Goal: Task Accomplishment & Management: Use online tool/utility

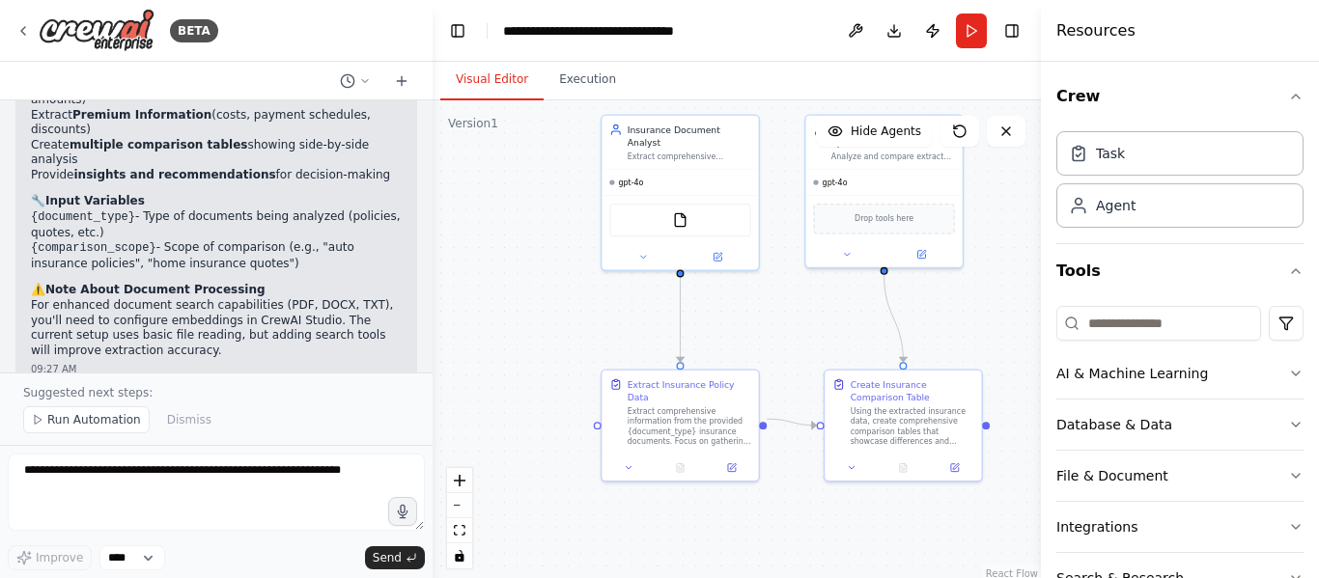
drag, startPoint x: 978, startPoint y: 477, endPoint x: 964, endPoint y: 321, distance: 157.1
click at [964, 321] on div ".deletable-edge-delete-btn { width: 20px; height: 20px; border: 0px solid #ffff…" at bounding box center [737, 341] width 608 height 483
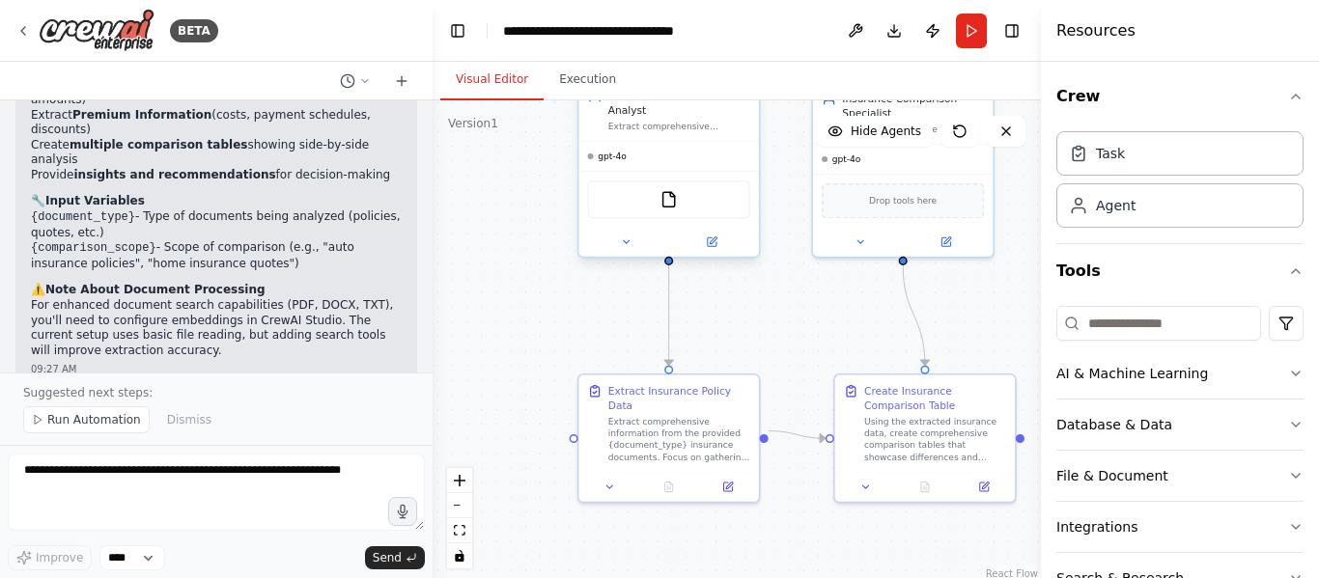
click at [677, 142] on div "gpt-4o" at bounding box center [668, 156] width 180 height 29
click at [1158, 217] on div "Agent" at bounding box center [1179, 205] width 247 height 44
click at [1124, 158] on div "Task" at bounding box center [1179, 152] width 247 height 44
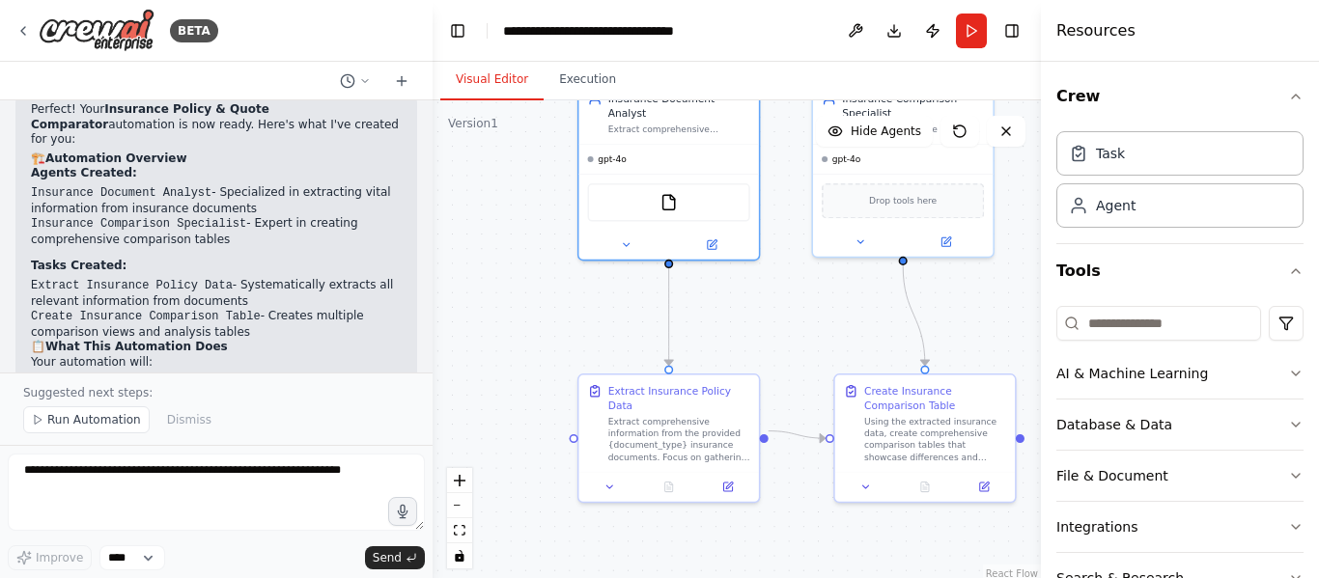
scroll to position [1748, 0]
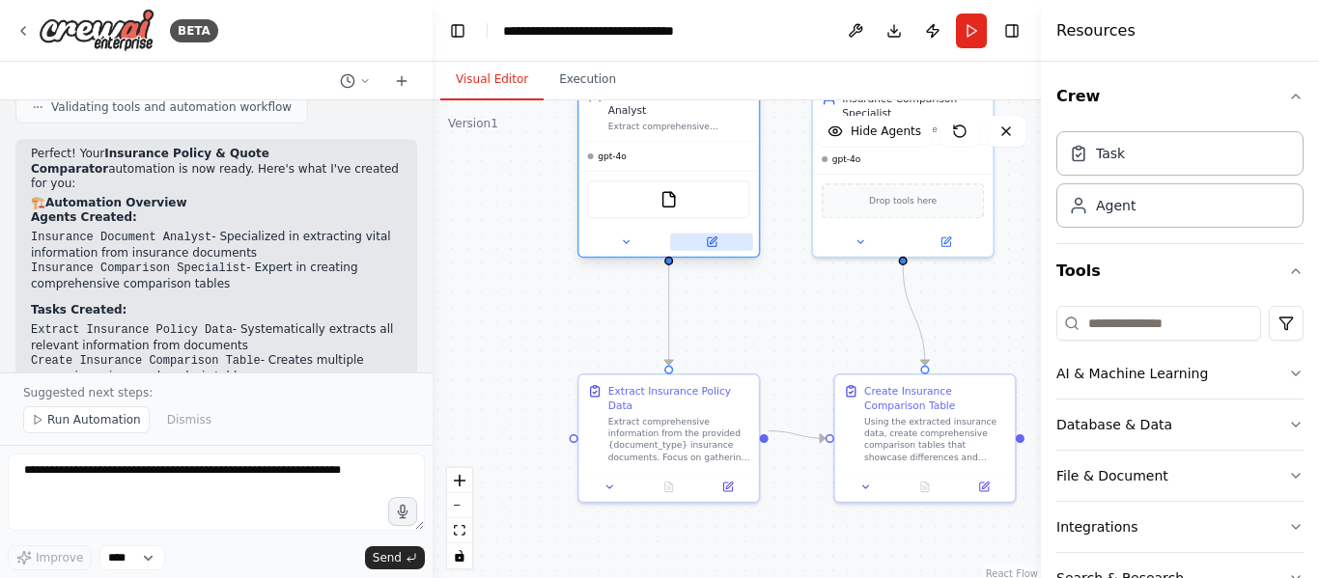
click at [713, 238] on icon at bounding box center [711, 242] width 9 height 9
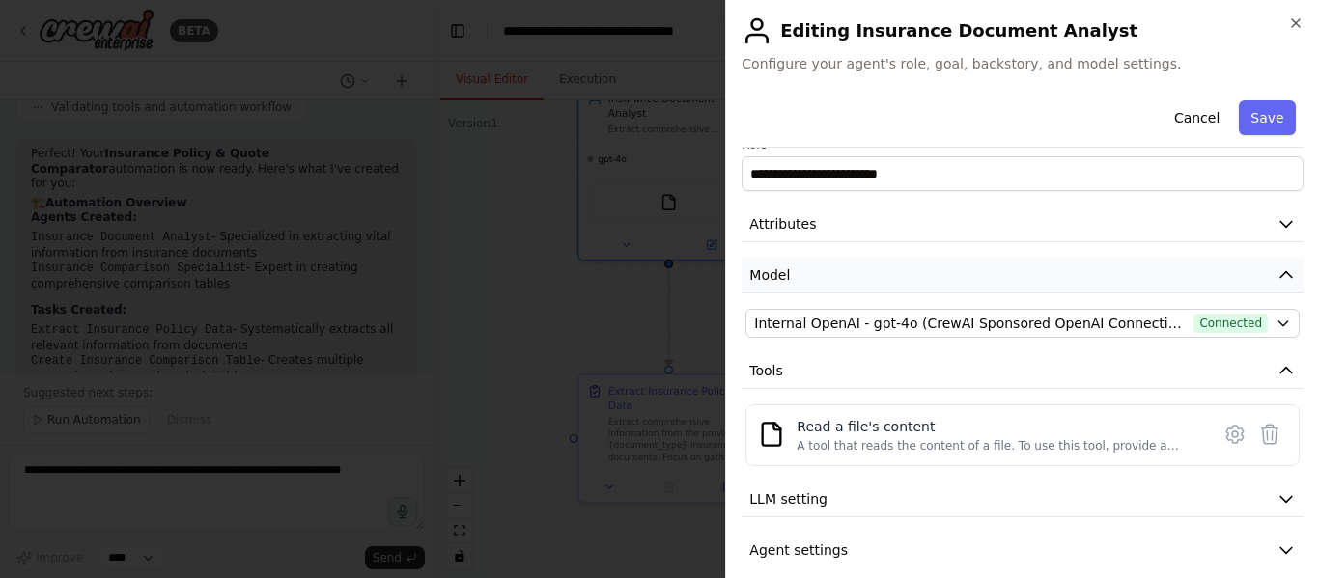
scroll to position [47, 0]
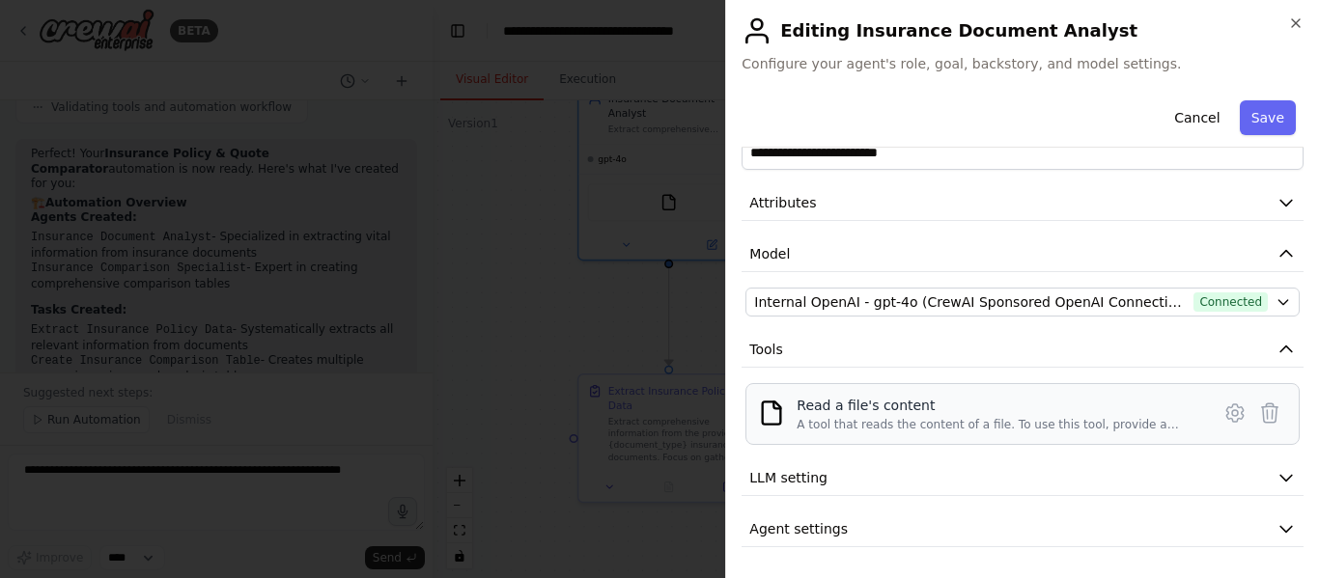
click at [967, 415] on div "Read a file's content A tool that reads the content of a file. To use this tool…" at bounding box center [998, 414] width 402 height 37
click at [858, 414] on div "Read a file's content" at bounding box center [998, 405] width 402 height 19
click at [823, 535] on span "Agent settings" at bounding box center [798, 529] width 99 height 19
click at [1277, 482] on icon "button" at bounding box center [1286, 477] width 19 height 19
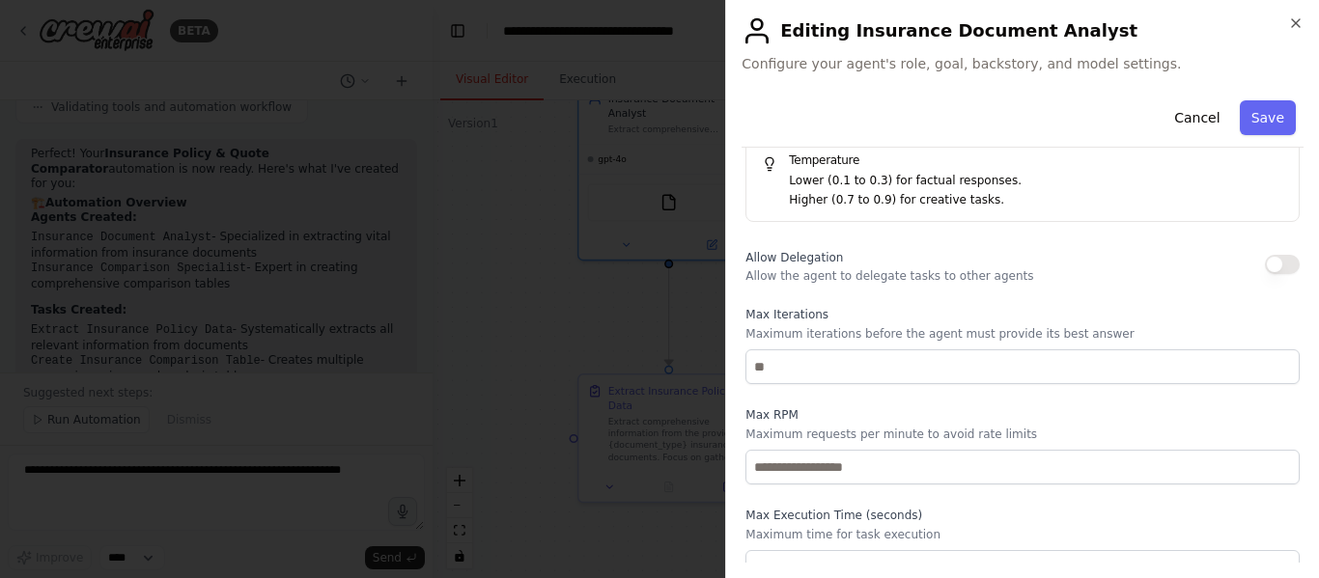
scroll to position [833, 0]
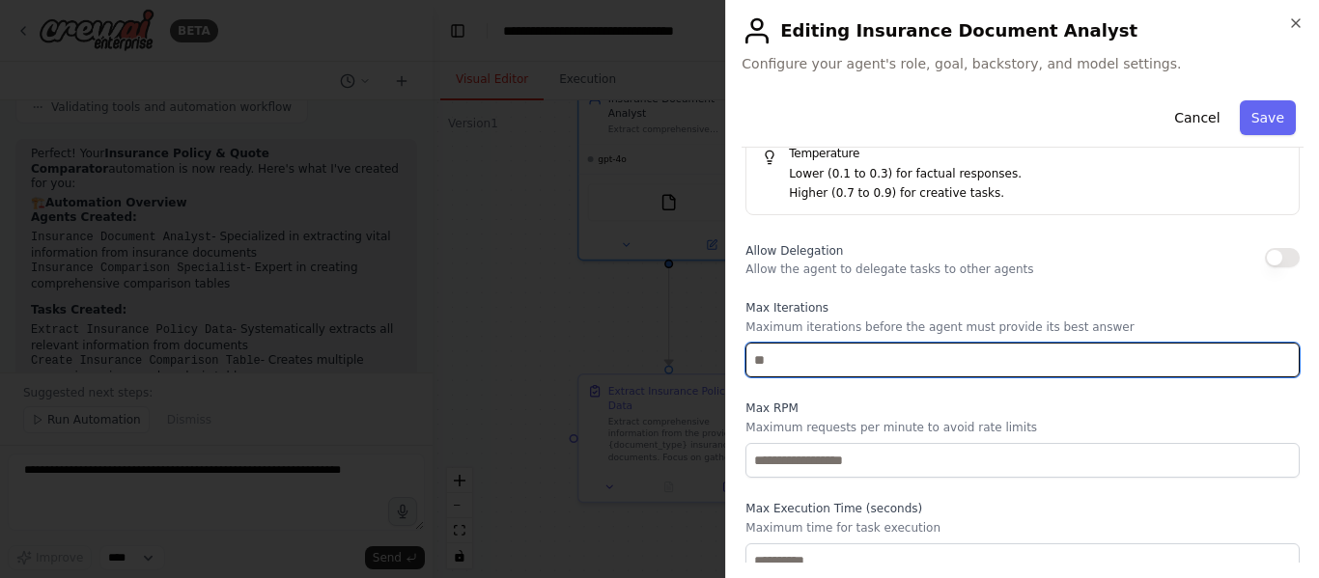
click at [1196, 354] on input "number" at bounding box center [1023, 360] width 554 height 35
type input "*"
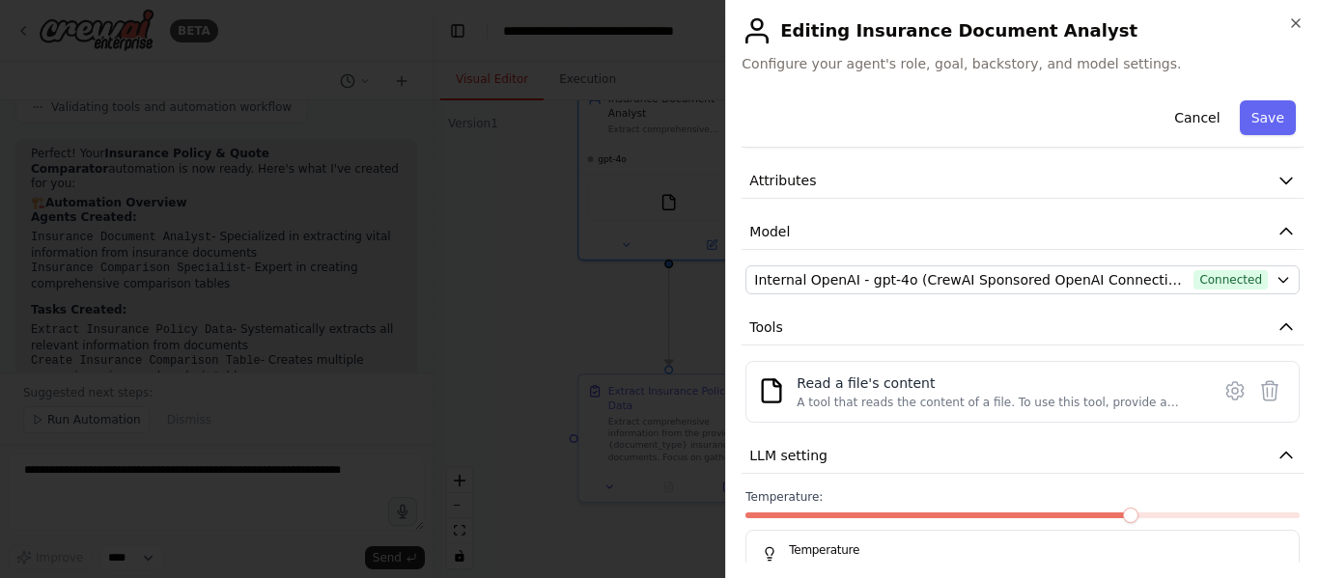
scroll to position [0, 0]
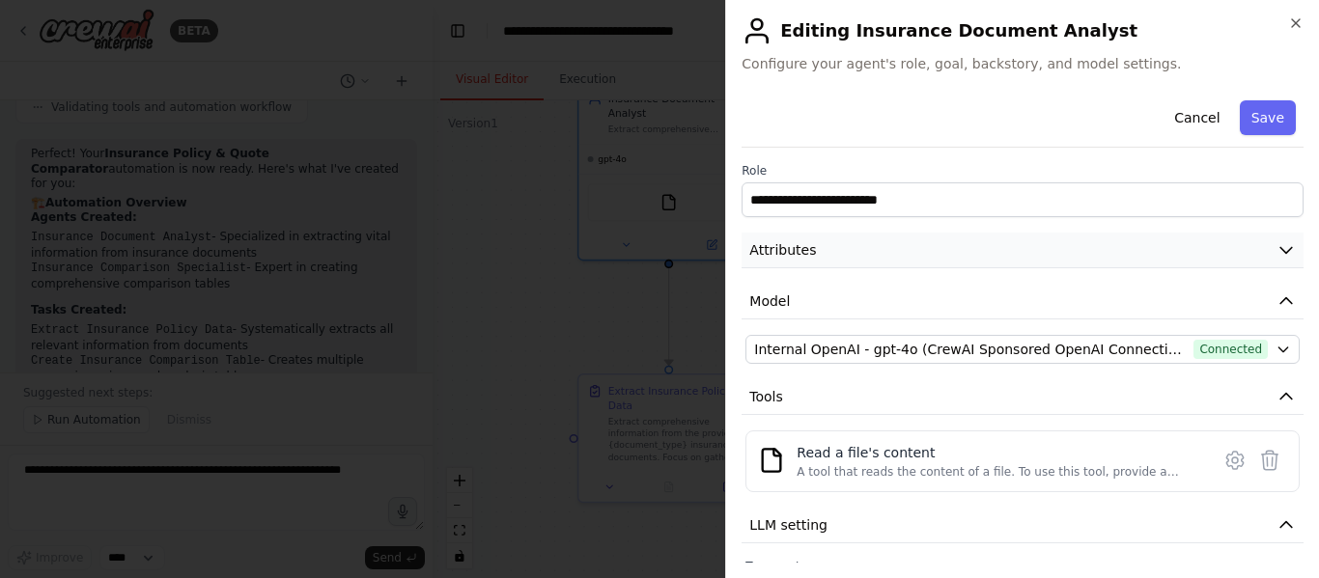
click at [1277, 247] on icon "button" at bounding box center [1286, 249] width 19 height 19
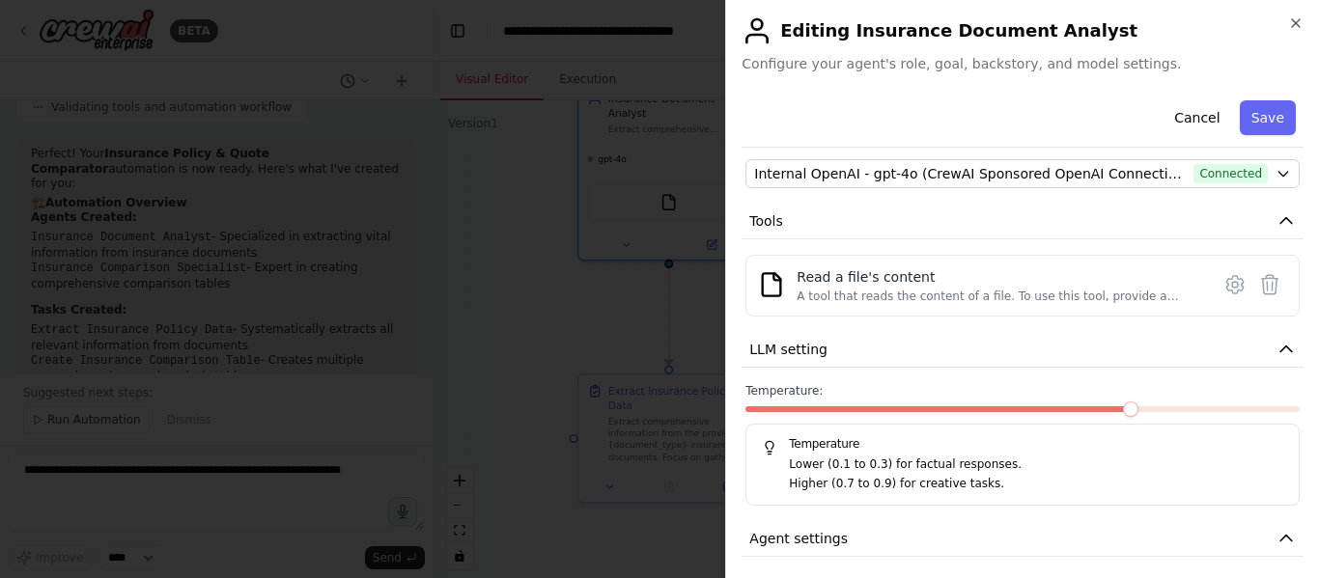
scroll to position [483, 0]
click at [1024, 411] on span at bounding box center [1022, 407] width 15 height 15
click at [1191, 285] on div "Read a file's content A tool that reads the content of a file. To use this tool…" at bounding box center [1001, 284] width 409 height 37
click at [1224, 284] on icon at bounding box center [1235, 282] width 23 height 23
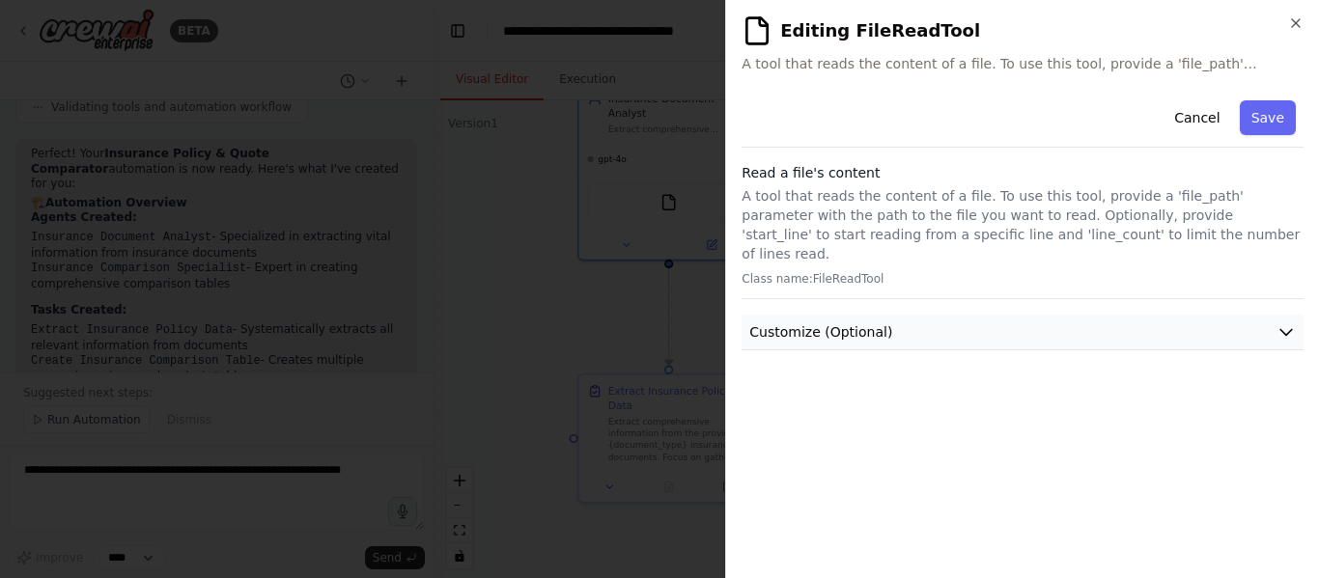
click at [1287, 323] on icon "button" at bounding box center [1286, 332] width 19 height 19
click at [1195, 117] on button "Cancel" at bounding box center [1197, 117] width 69 height 35
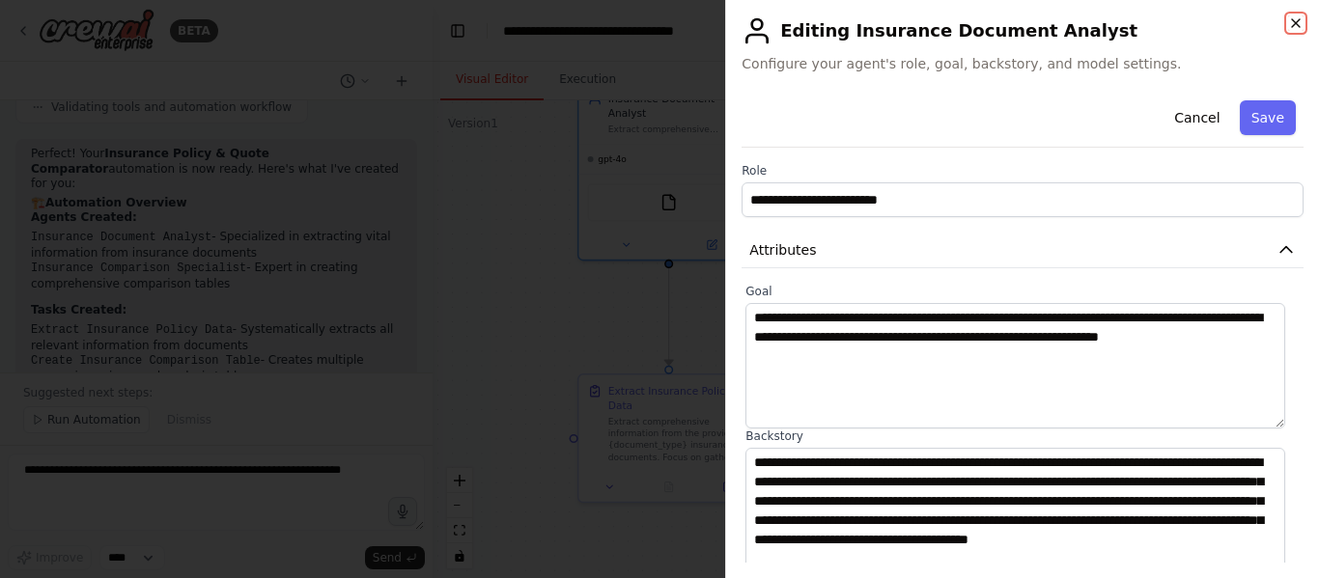
click at [1296, 24] on icon "button" at bounding box center [1295, 22] width 15 height 15
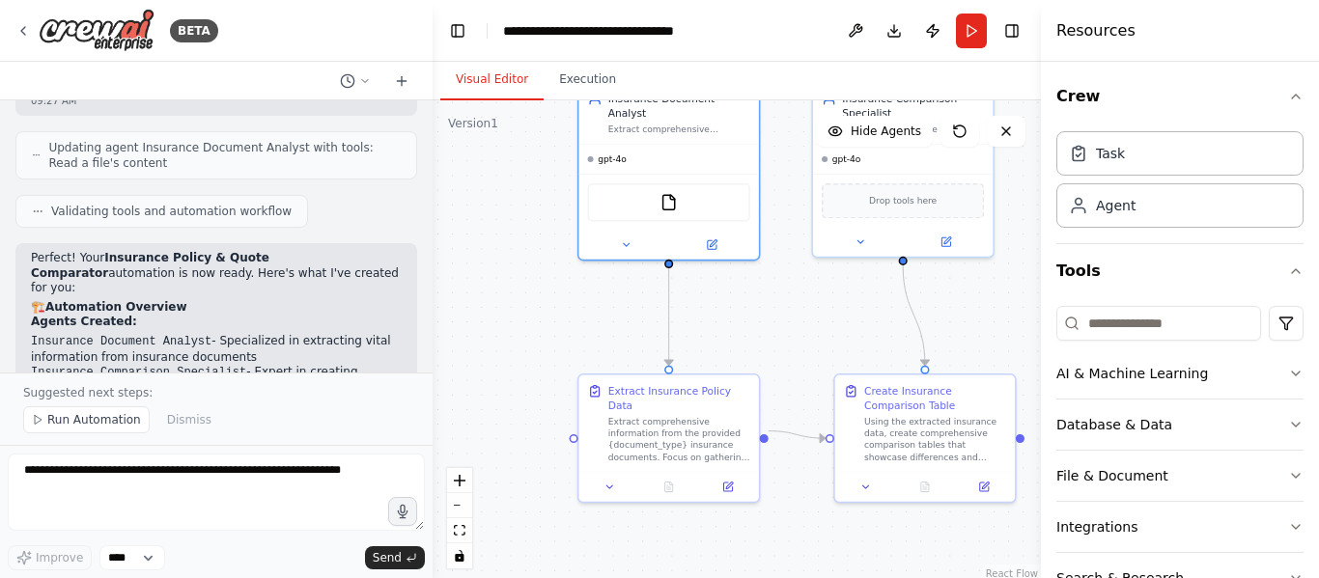
scroll to position [1651, 0]
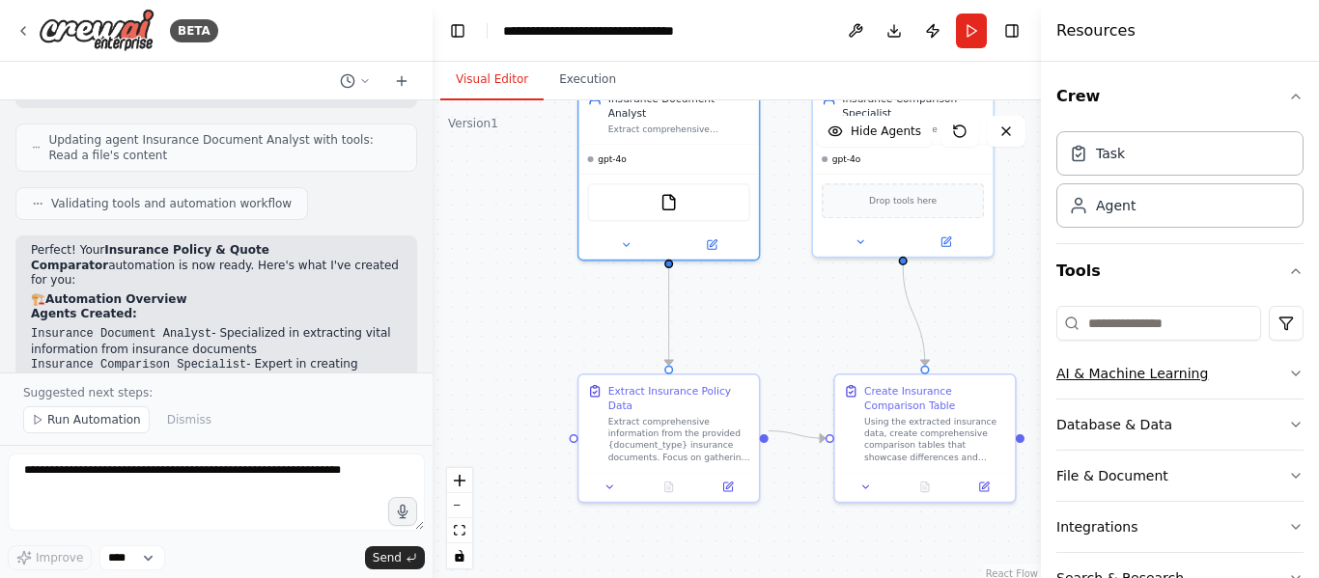
click at [1273, 369] on button "AI & Machine Learning" at bounding box center [1179, 374] width 247 height 50
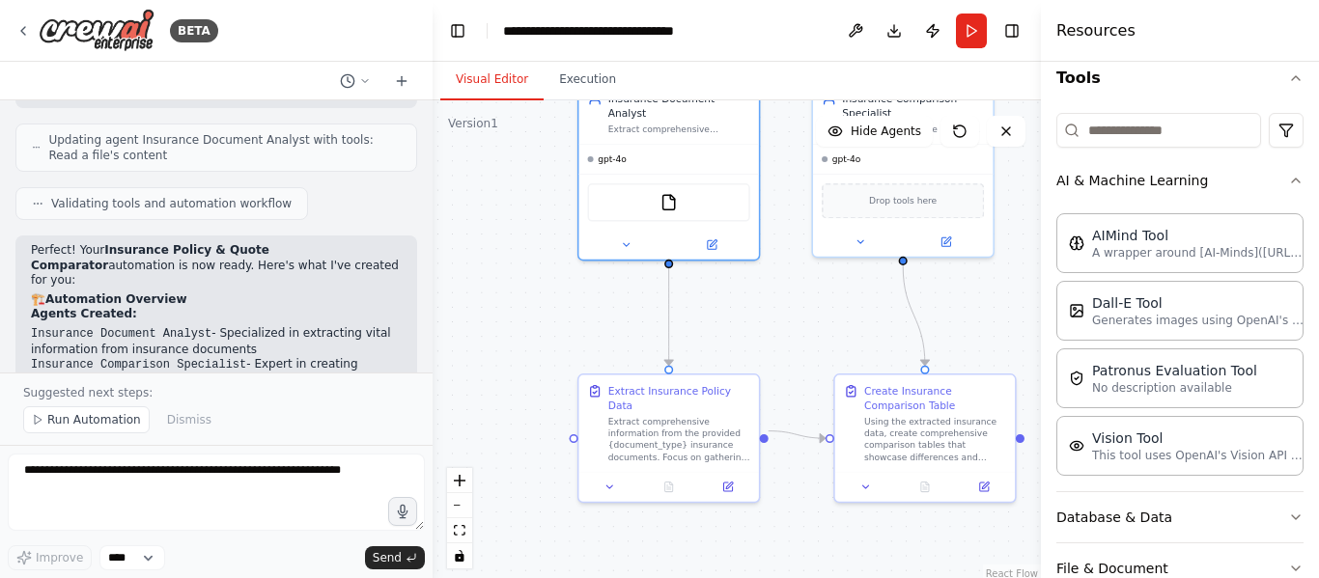
scroll to position [386, 0]
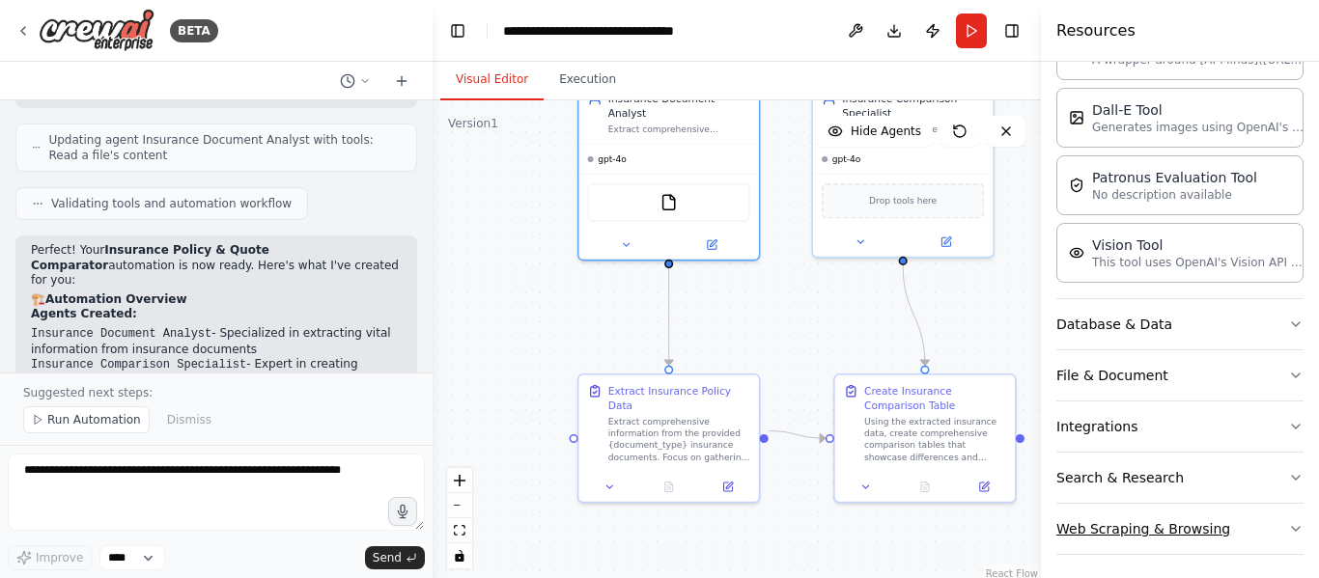
click at [1268, 517] on button "Web Scraping & Browsing" at bounding box center [1179, 529] width 247 height 50
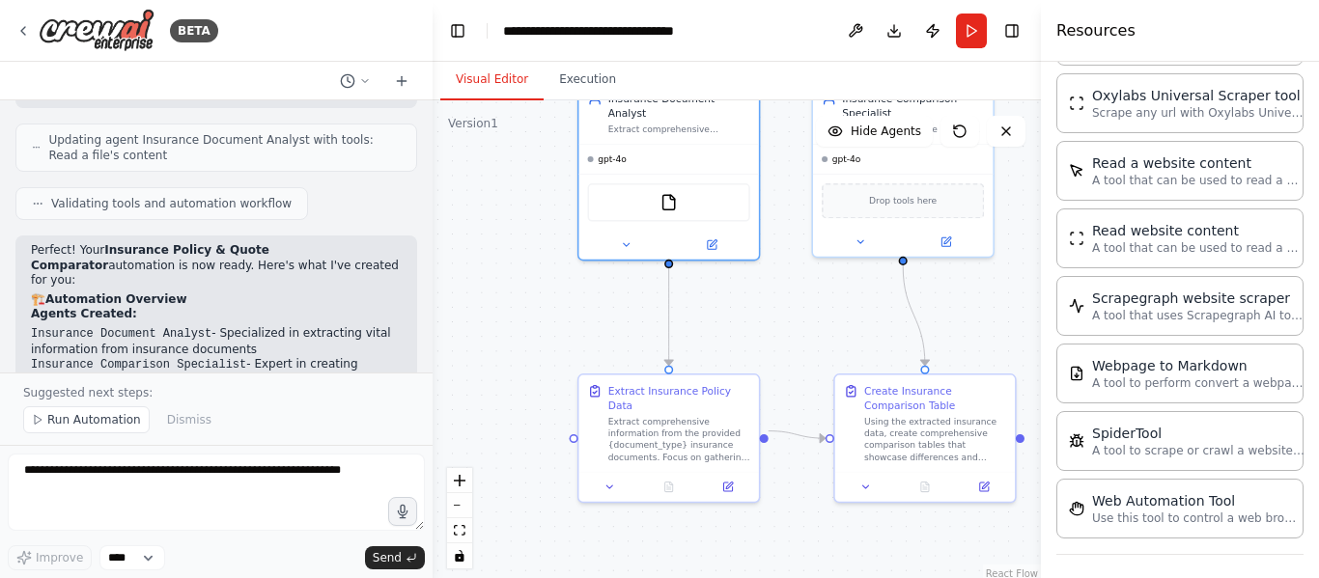
scroll to position [1481, 0]
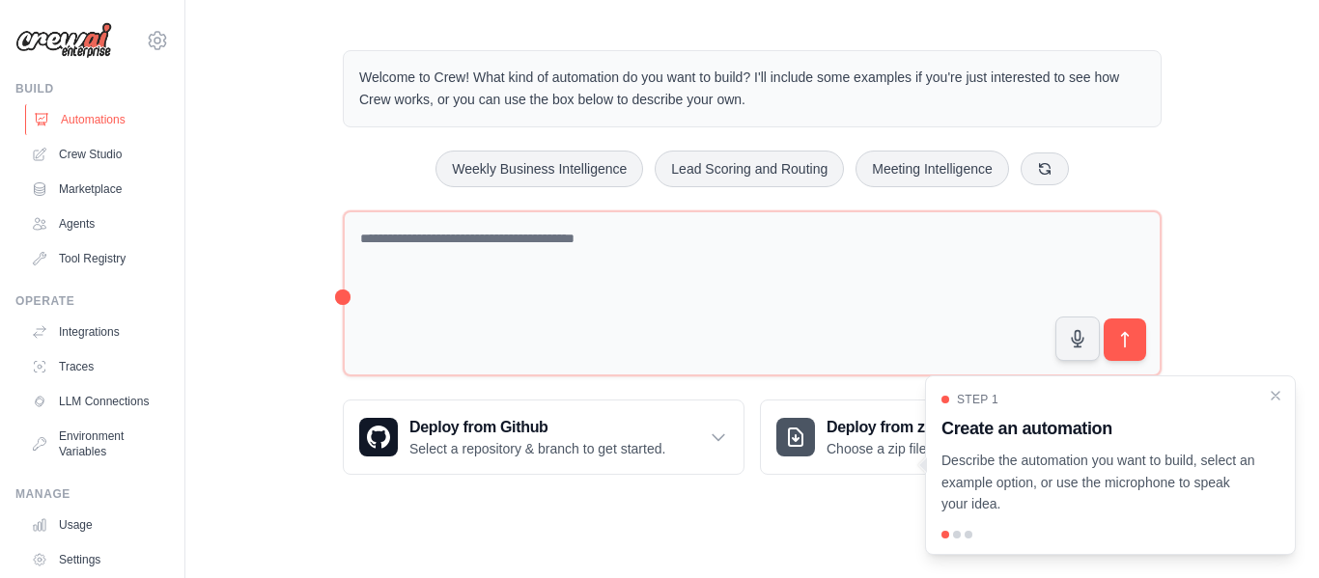
click at [104, 126] on link "Automations" at bounding box center [98, 119] width 146 height 31
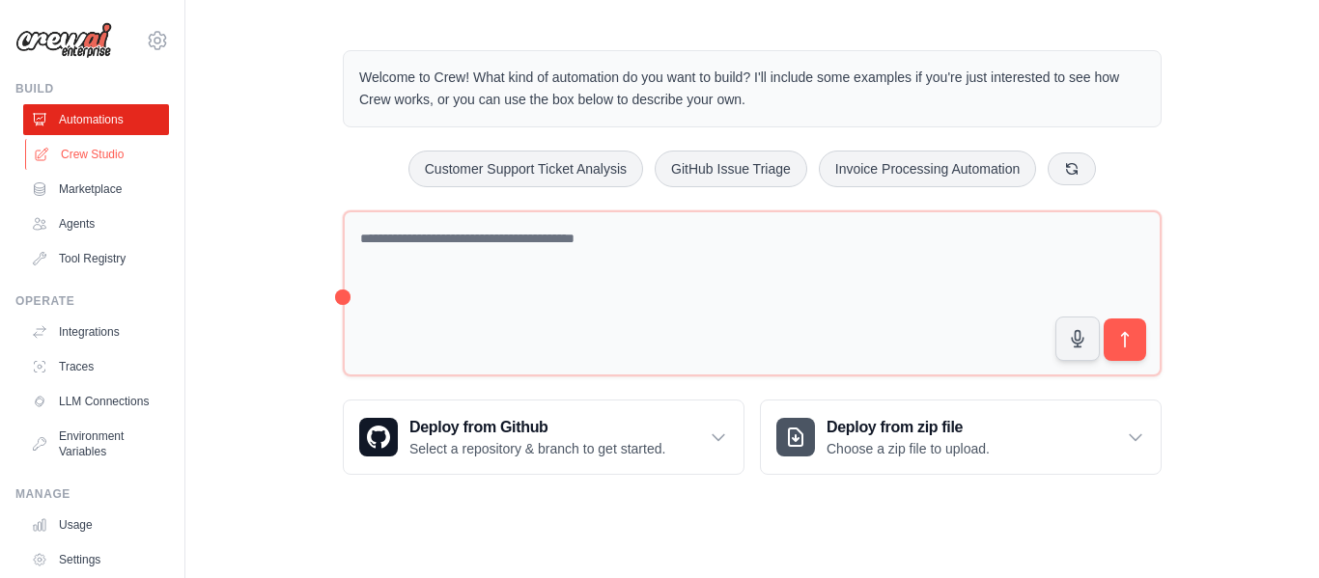
click at [102, 152] on link "Crew Studio" at bounding box center [98, 154] width 146 height 31
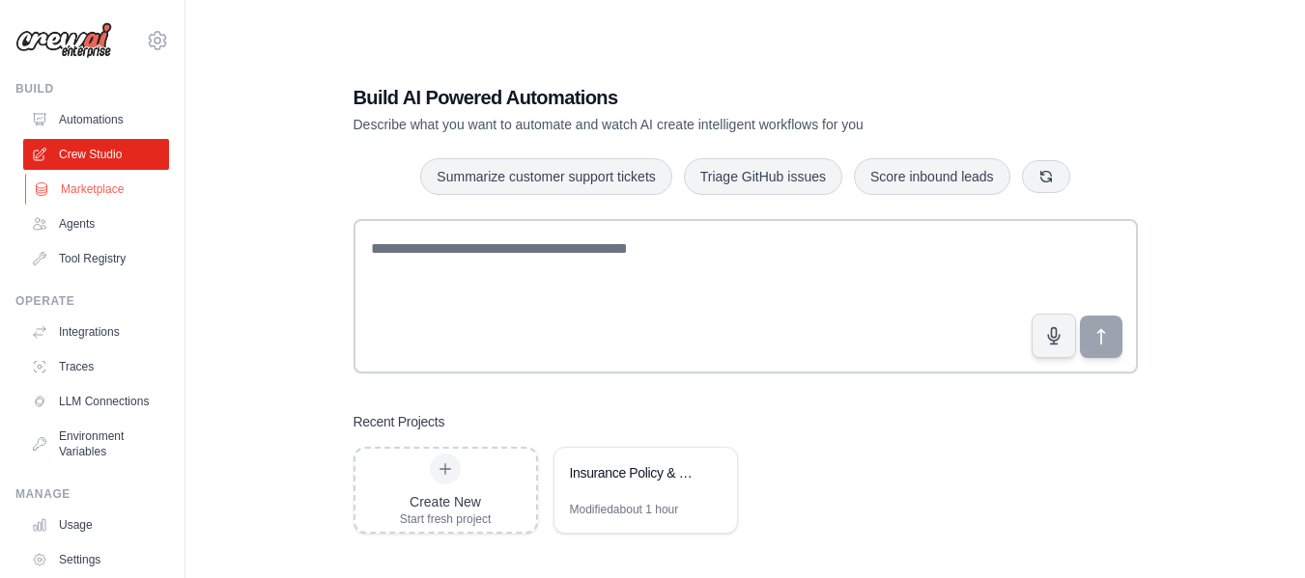
click at [94, 189] on link "Marketplace" at bounding box center [98, 189] width 146 height 31
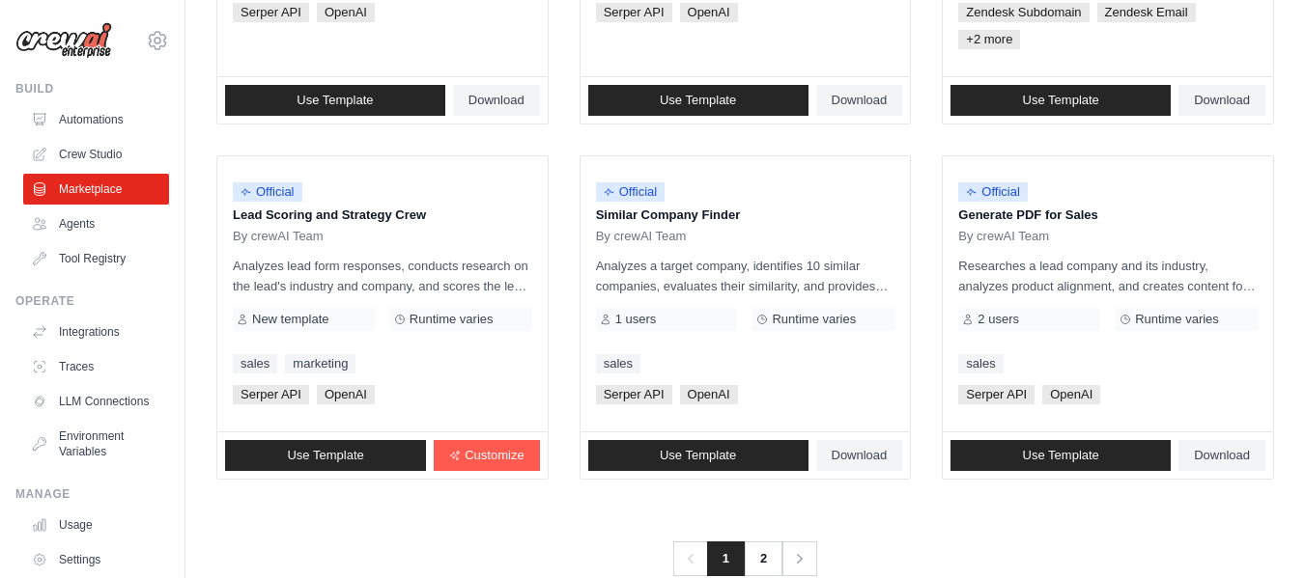
scroll to position [1255, 0]
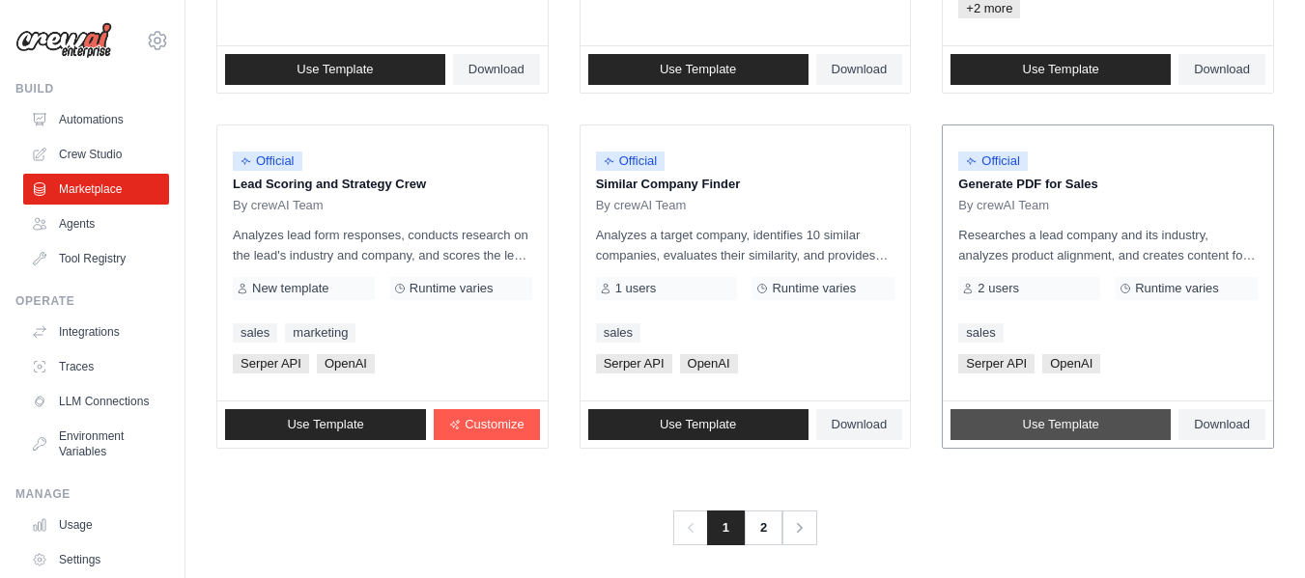
click at [1092, 426] on span "Use Template" at bounding box center [1061, 424] width 76 height 15
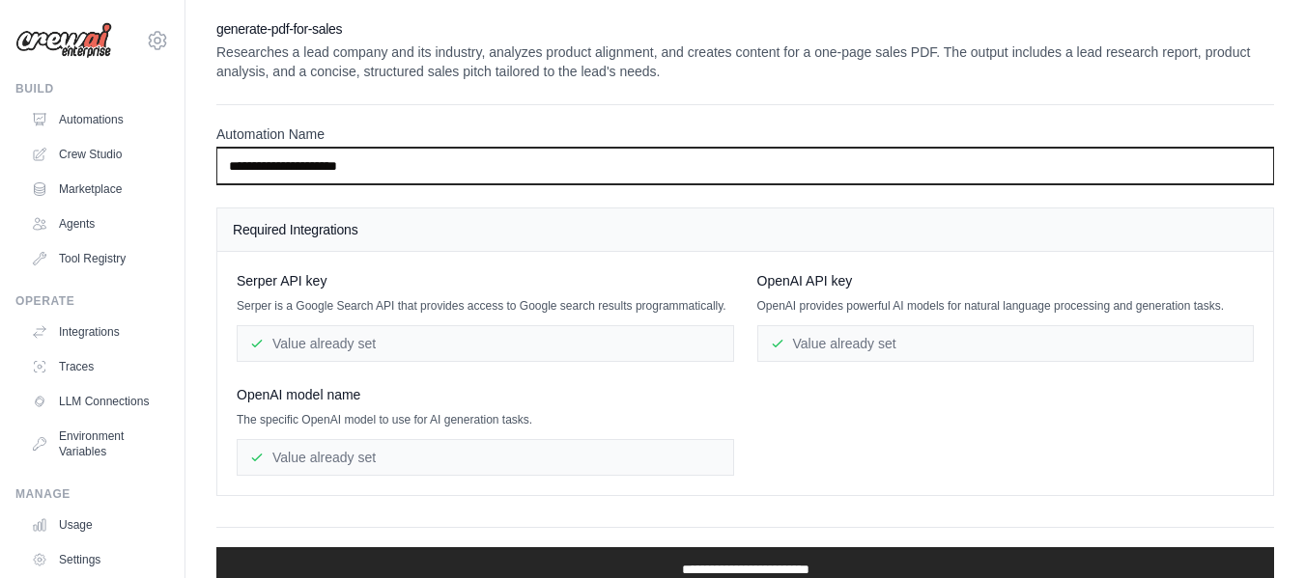
click at [551, 171] on input "**********" at bounding box center [744, 166] width 1057 height 37
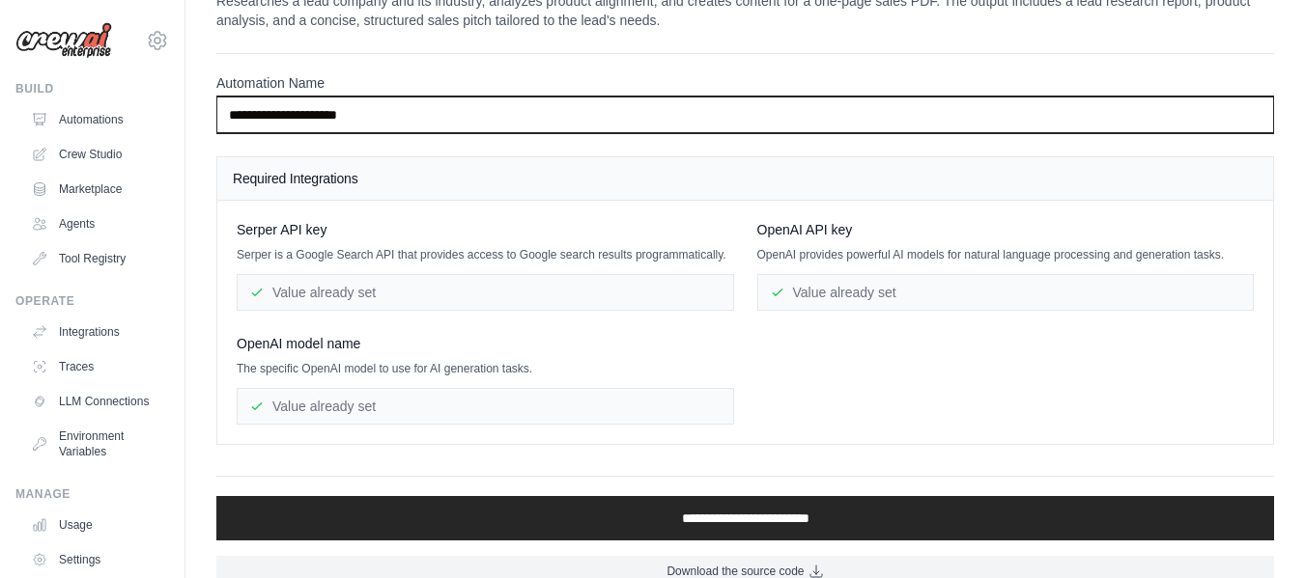
scroll to position [79, 0]
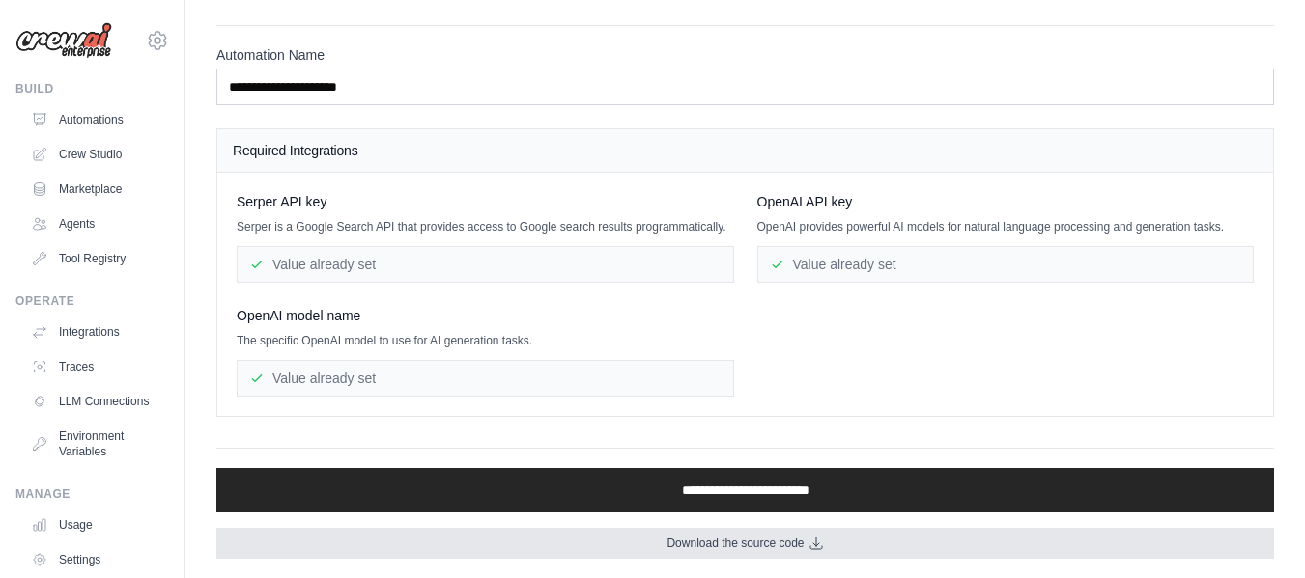
click at [791, 541] on span "Download the source code" at bounding box center [734, 543] width 137 height 15
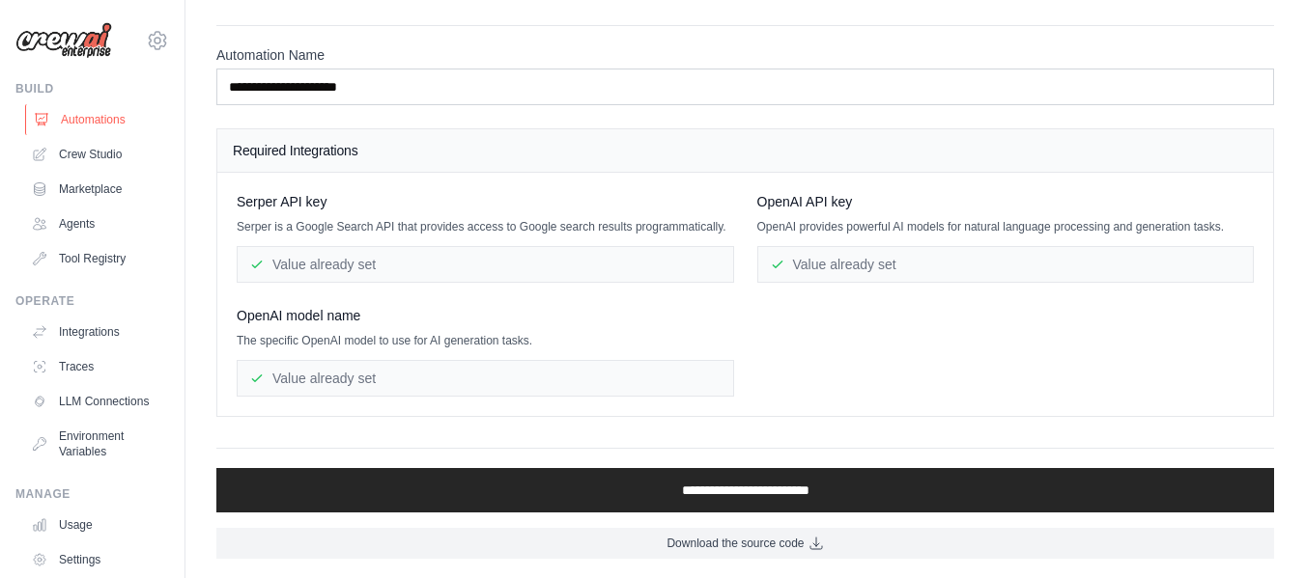
click at [90, 107] on link "Automations" at bounding box center [98, 119] width 146 height 31
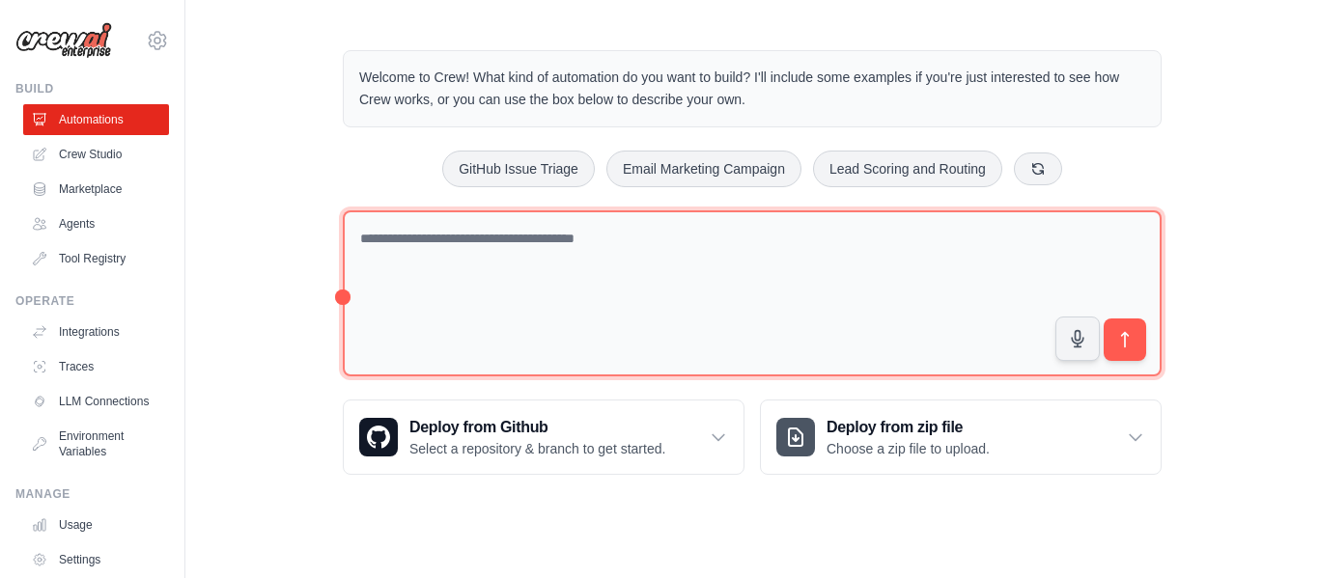
click at [439, 242] on textarea at bounding box center [752, 294] width 819 height 167
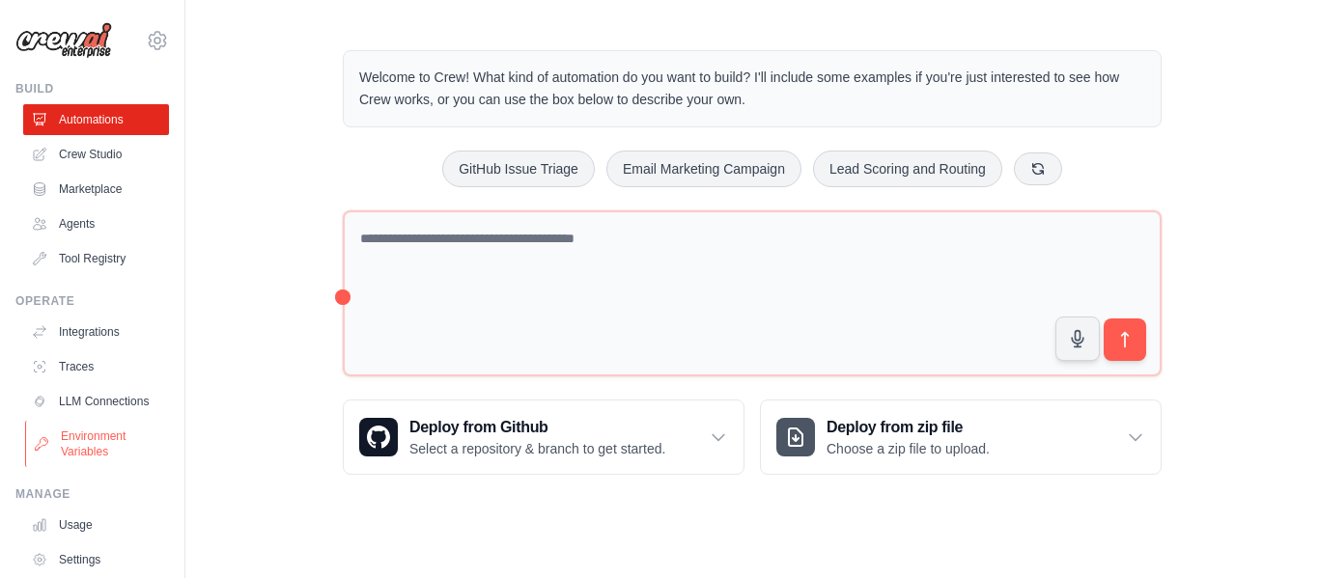
click at [90, 466] on link "Environment Variables" at bounding box center [98, 444] width 146 height 46
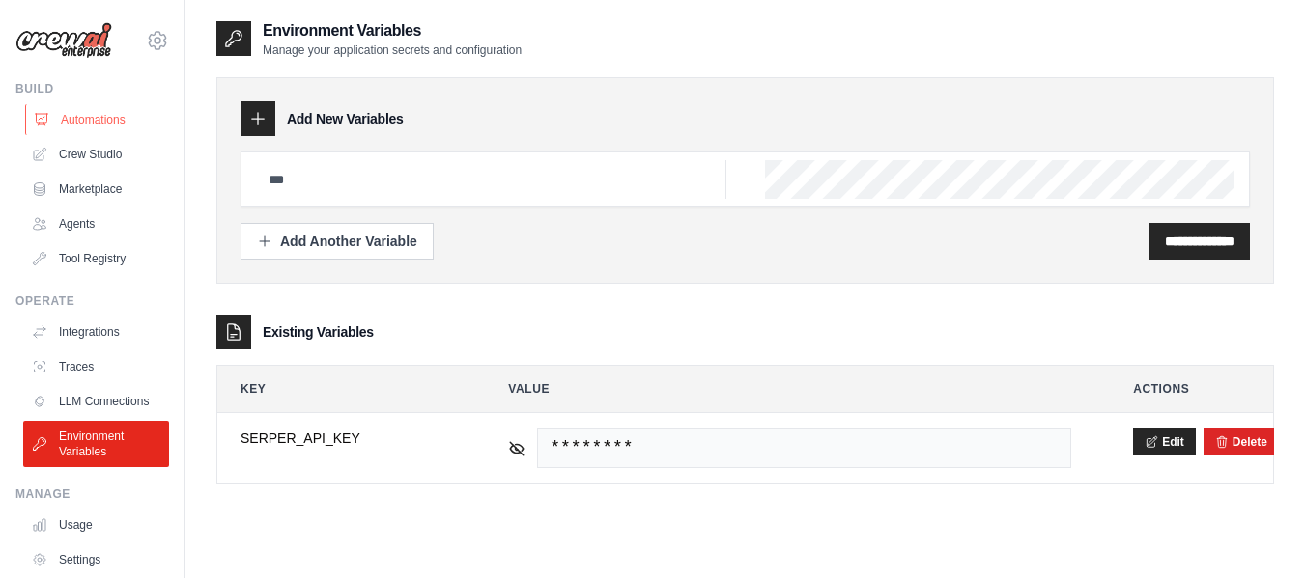
click at [60, 115] on link "Automations" at bounding box center [98, 119] width 146 height 31
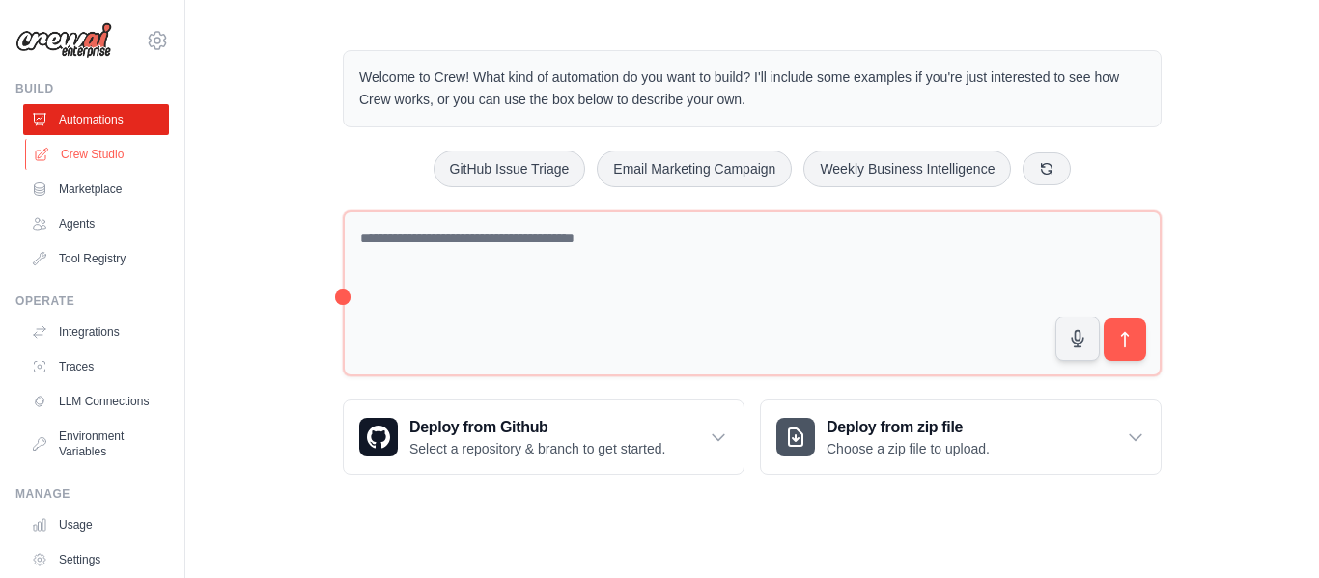
click at [120, 162] on link "Crew Studio" at bounding box center [98, 154] width 146 height 31
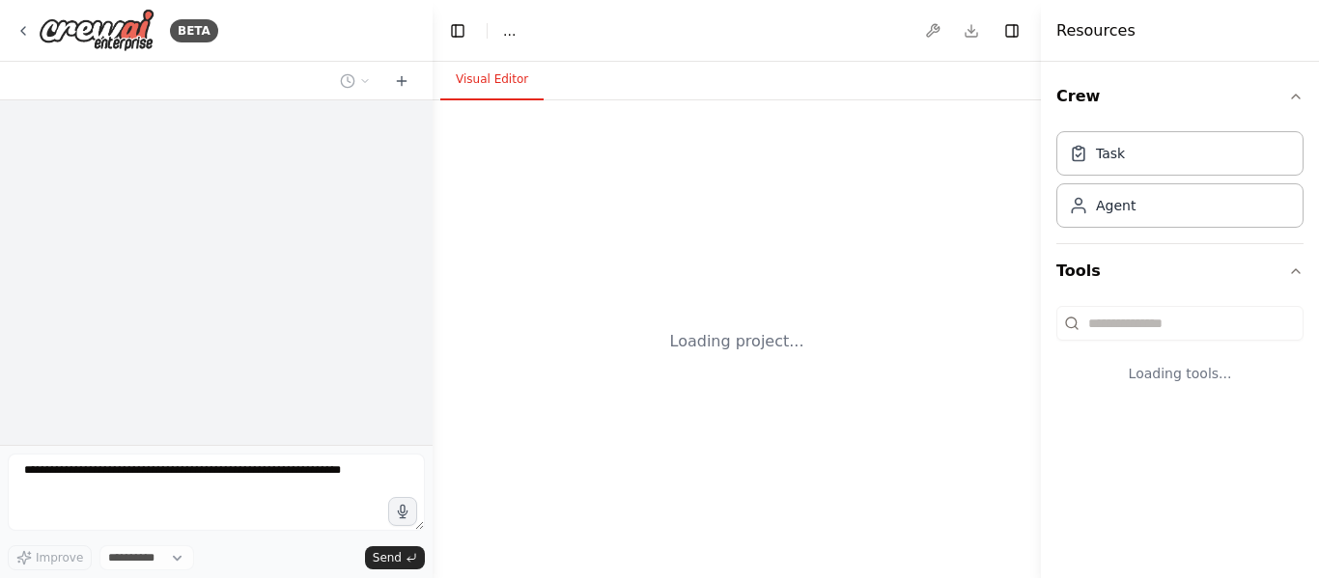
select select "****"
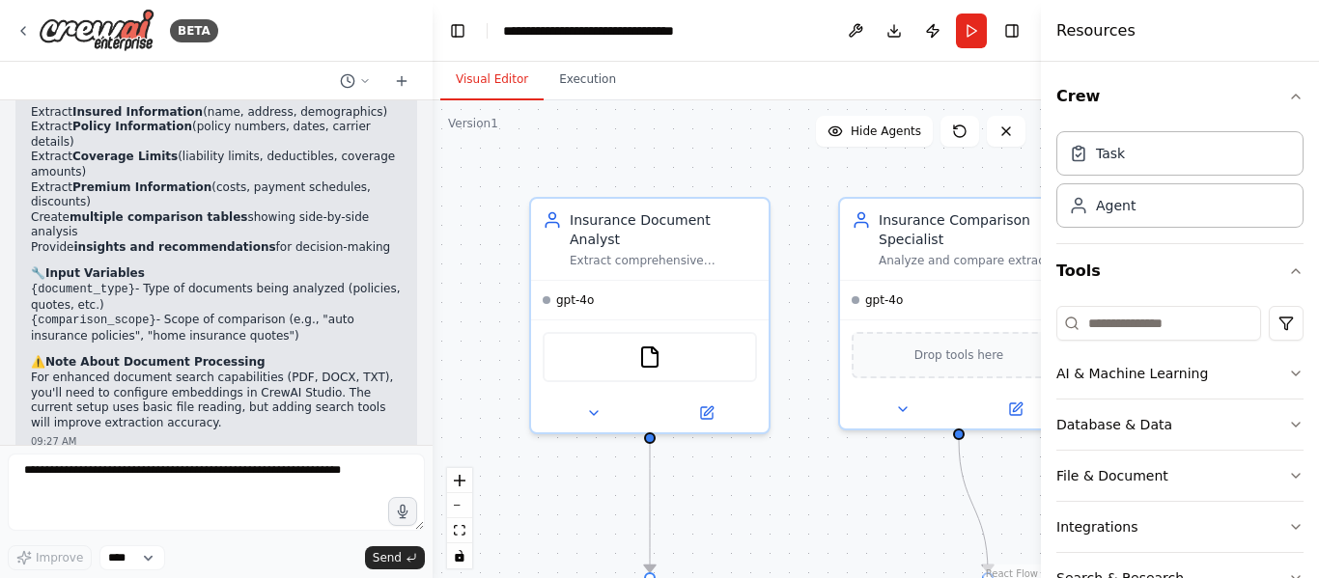
scroll to position [1869, 0]
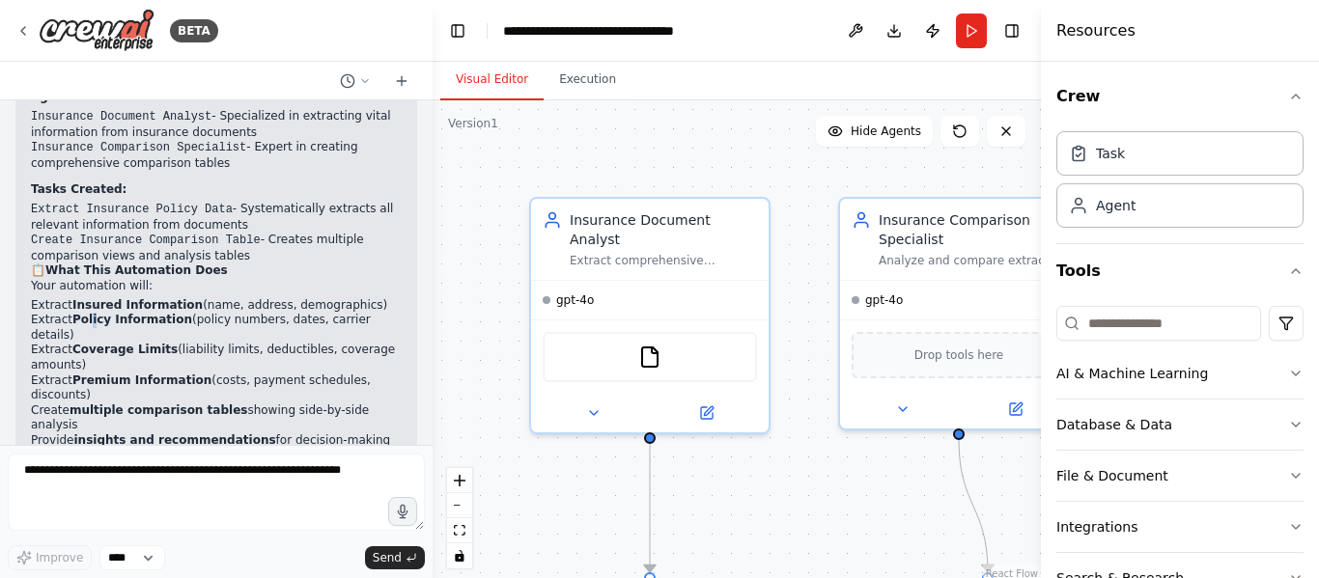
drag, startPoint x: 88, startPoint y: 236, endPoint x: 269, endPoint y: 243, distance: 181.7
click at [90, 313] on strong "Policy Information" at bounding box center [132, 320] width 120 height 14
click at [652, 342] on img at bounding box center [649, 353] width 23 height 23
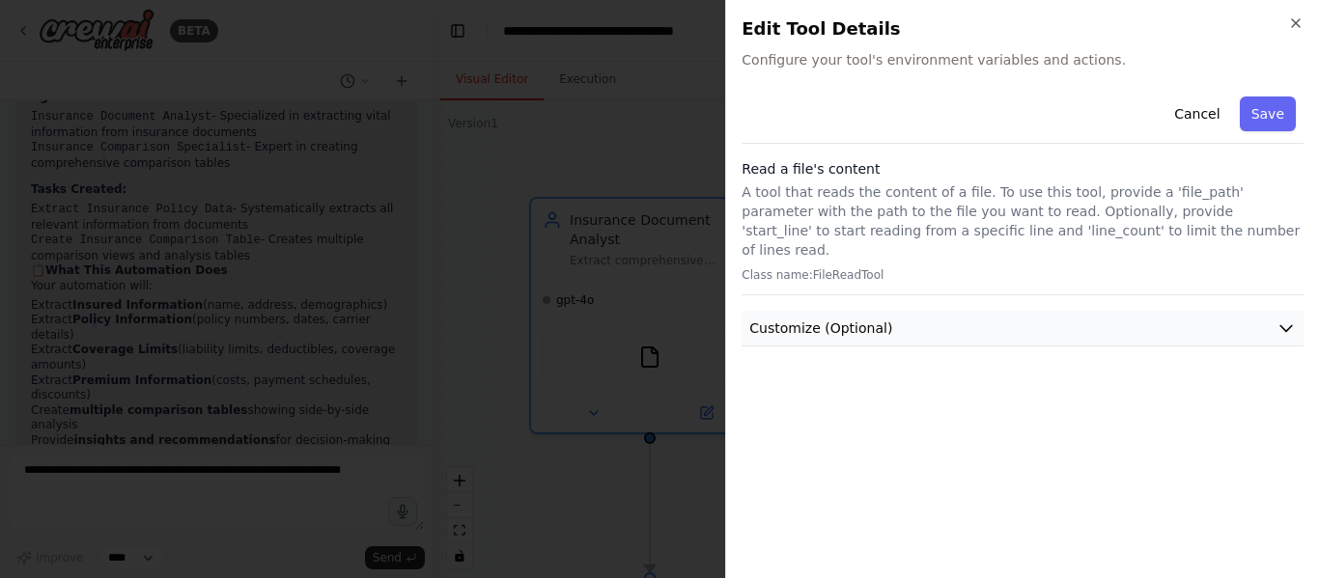
click at [889, 311] on button "Customize (Optional)" at bounding box center [1023, 329] width 562 height 36
click at [1301, 17] on icon "button" at bounding box center [1295, 22] width 15 height 15
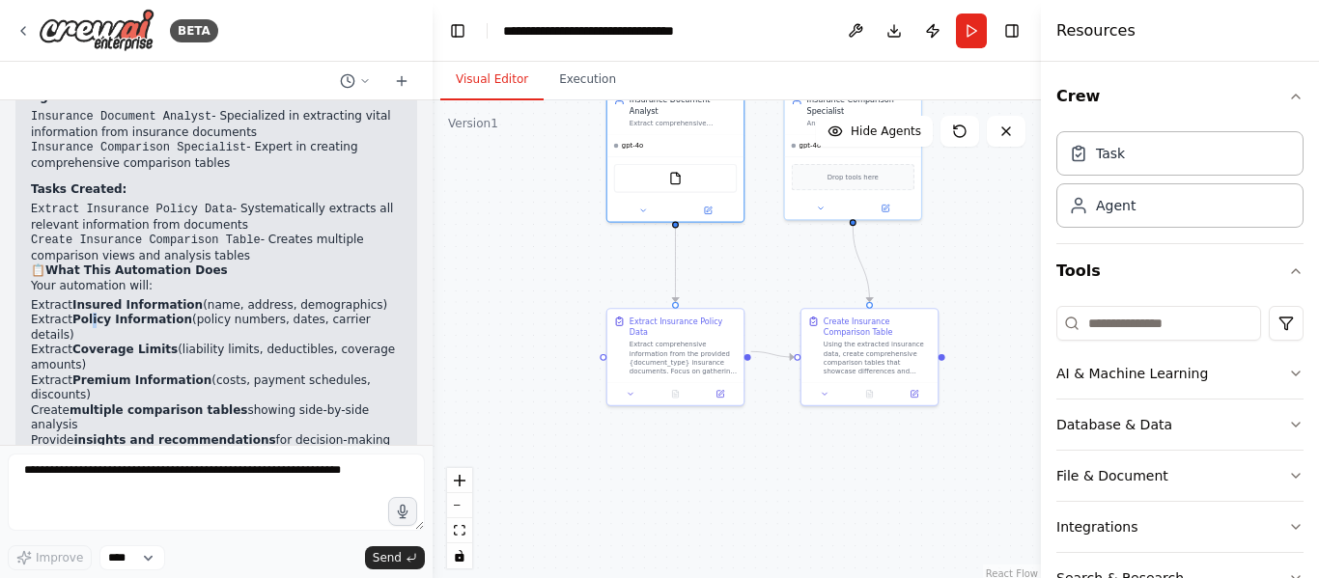
drag, startPoint x: 740, startPoint y: 513, endPoint x: 754, endPoint y: 289, distance: 224.5
click at [754, 289] on div ".deletable-edge-delete-btn { width: 20px; height: 20px; border: 0px solid #ffff…" at bounding box center [737, 341] width 608 height 483
click at [654, 348] on div "Extract comprehensive information from the provided {document_type} insurance d…" at bounding box center [683, 356] width 107 height 36
click at [666, 342] on div "Extract comprehensive information from the provided {document_type} insurance d…" at bounding box center [683, 356] width 107 height 36
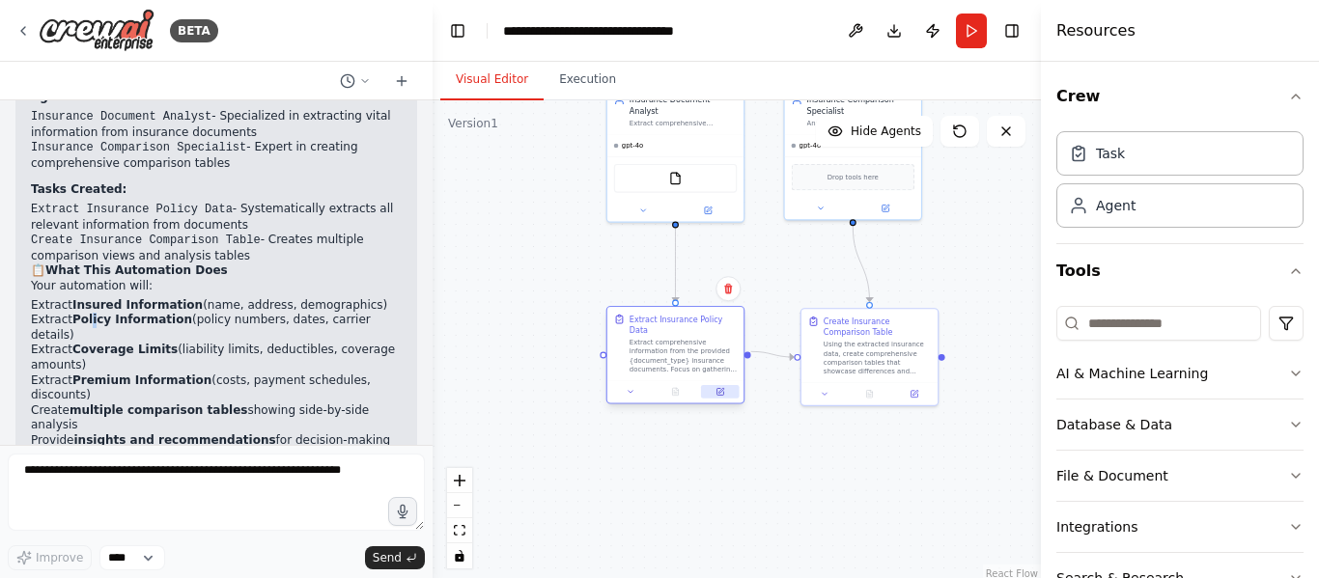
click at [721, 388] on icon at bounding box center [720, 390] width 5 height 5
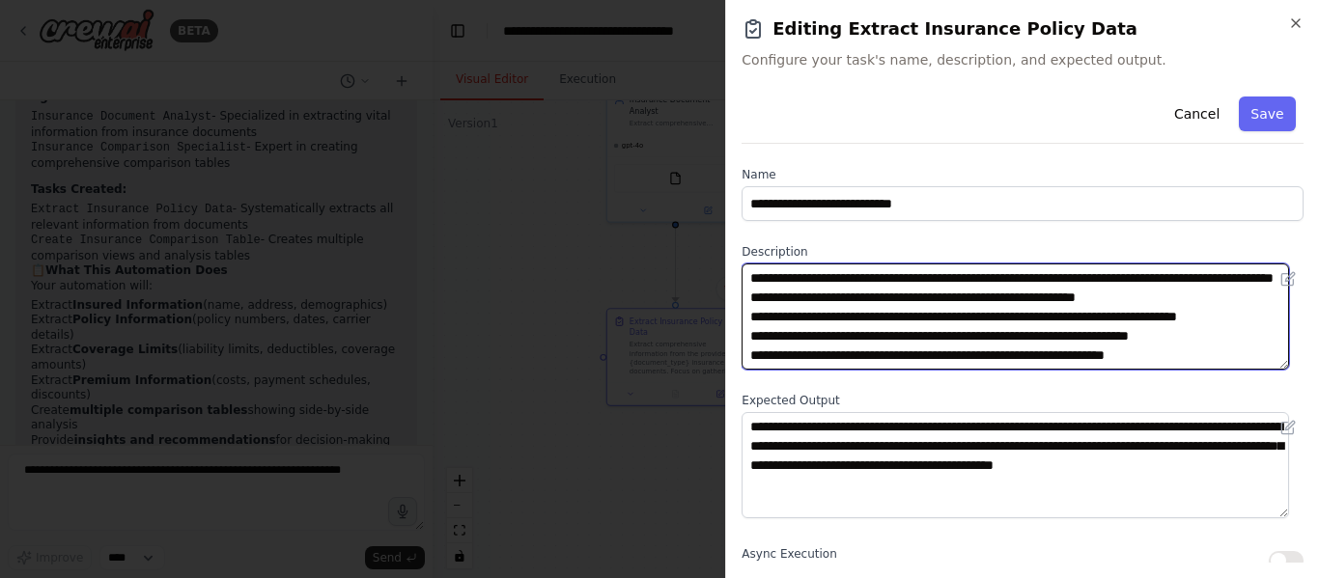
click at [802, 279] on textarea "**********" at bounding box center [1016, 317] width 548 height 106
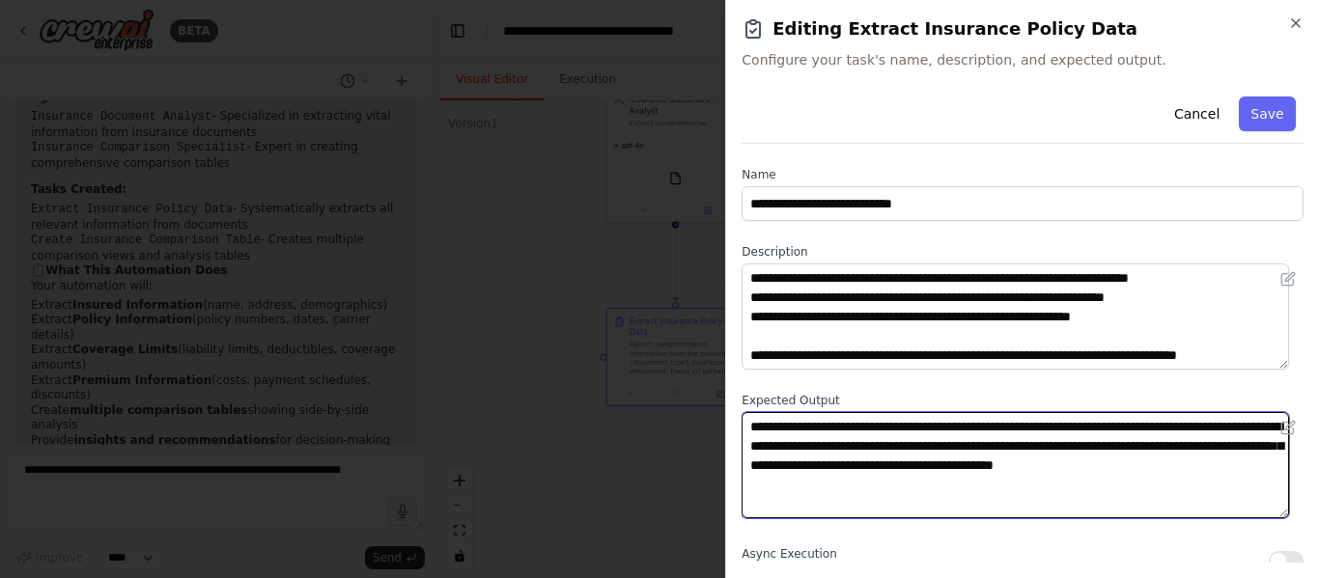
click at [871, 470] on textarea "**********" at bounding box center [1016, 465] width 548 height 106
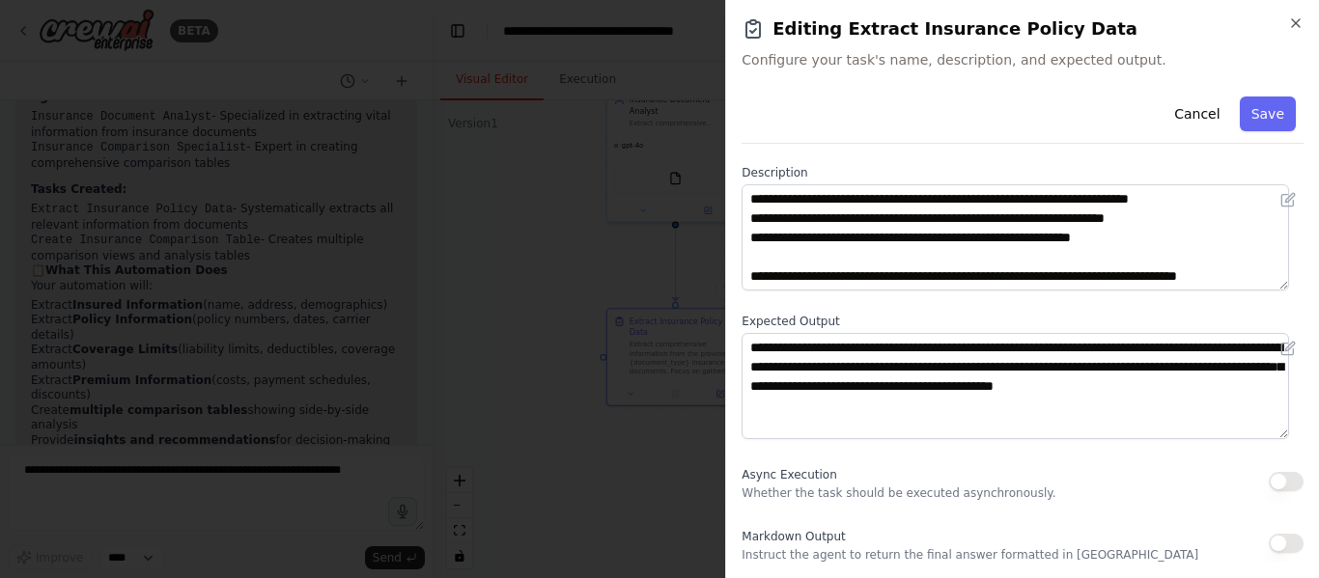
click at [1191, 30] on h2 "Editing Extract Insurance Policy Data" at bounding box center [1023, 28] width 562 height 27
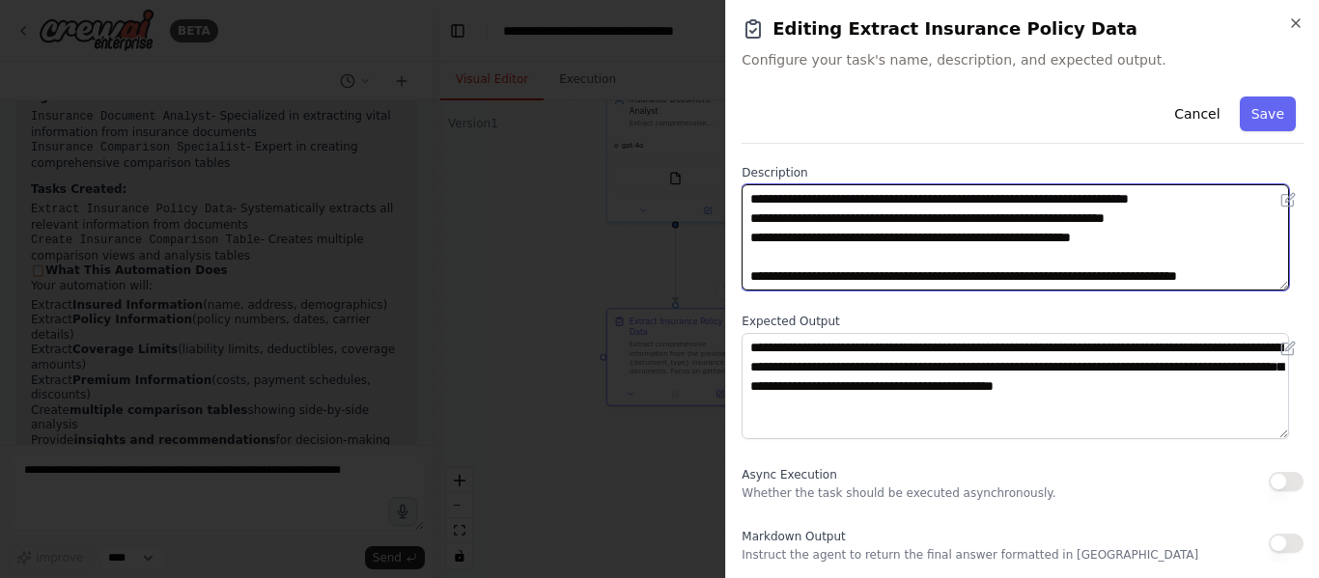
click at [822, 216] on textarea "**********" at bounding box center [1016, 237] width 548 height 106
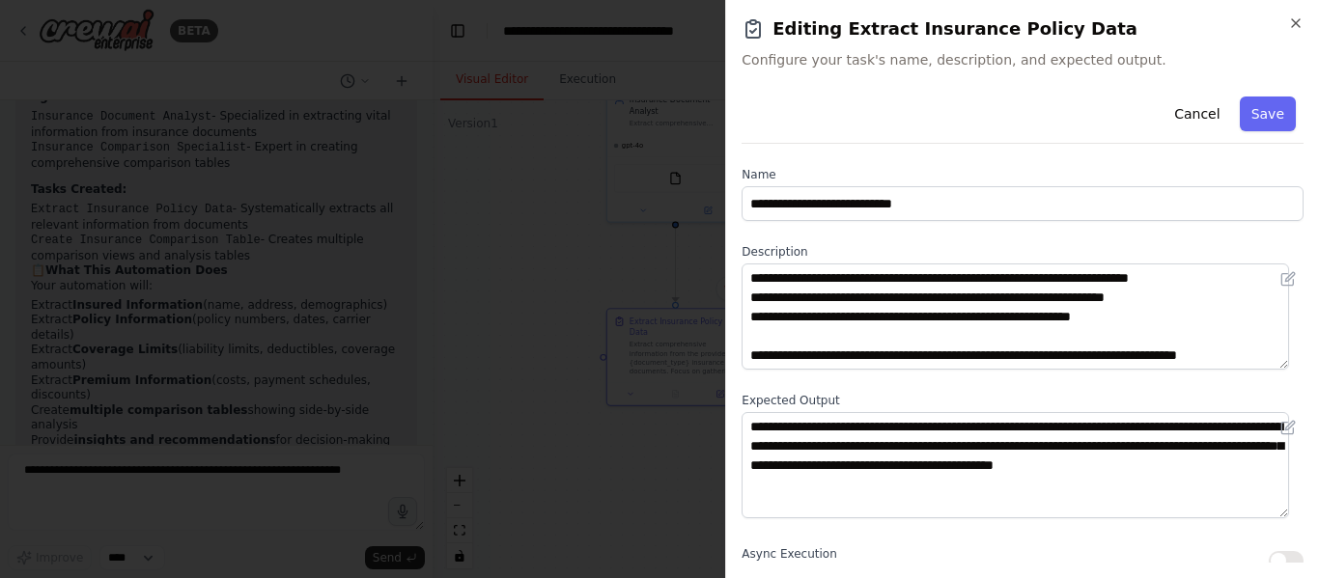
click at [569, 271] on div at bounding box center [659, 289] width 1319 height 578
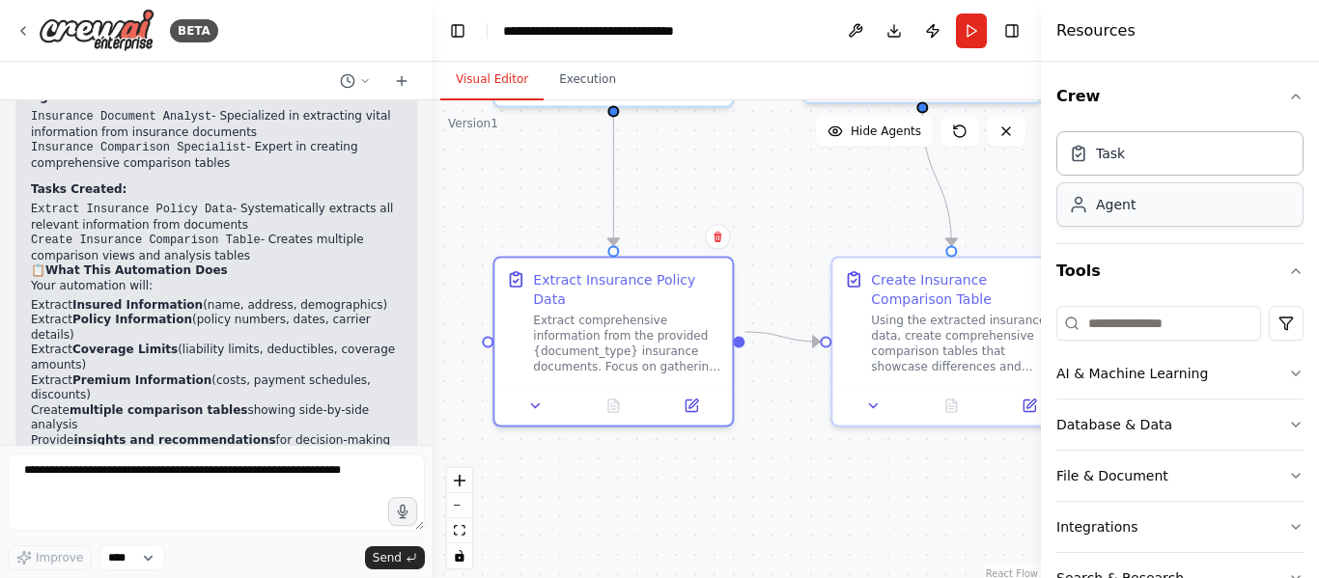
click at [1133, 191] on div "Agent" at bounding box center [1179, 205] width 247 height 44
click at [1288, 95] on icon "button" at bounding box center [1295, 96] width 15 height 15
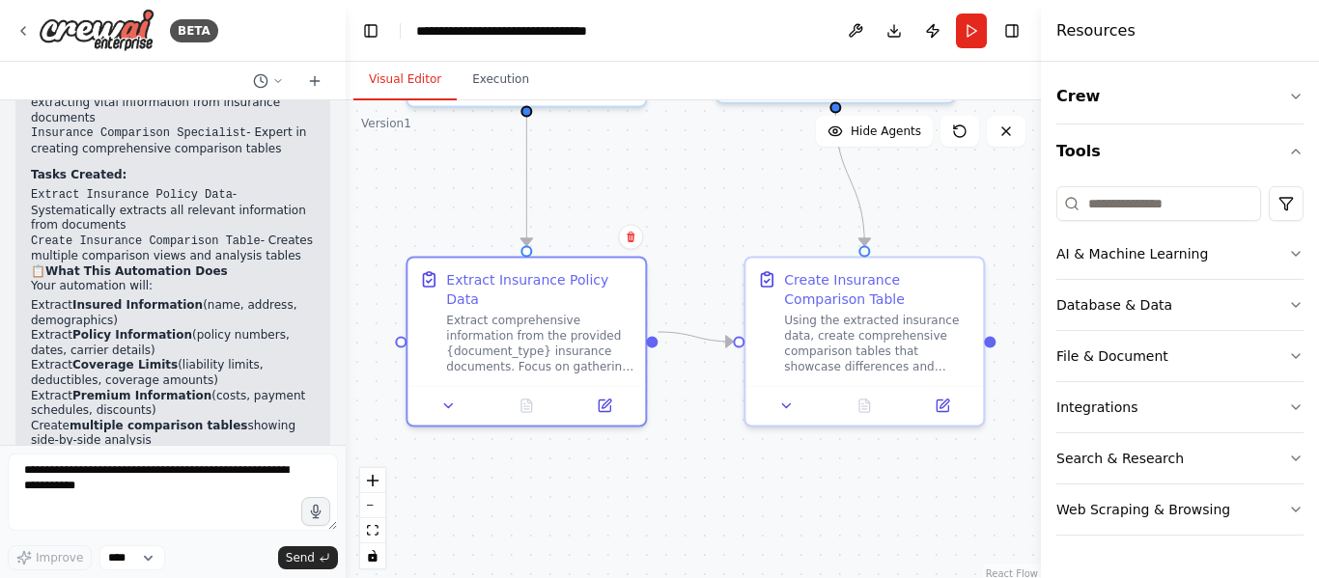
scroll to position [2111, 0]
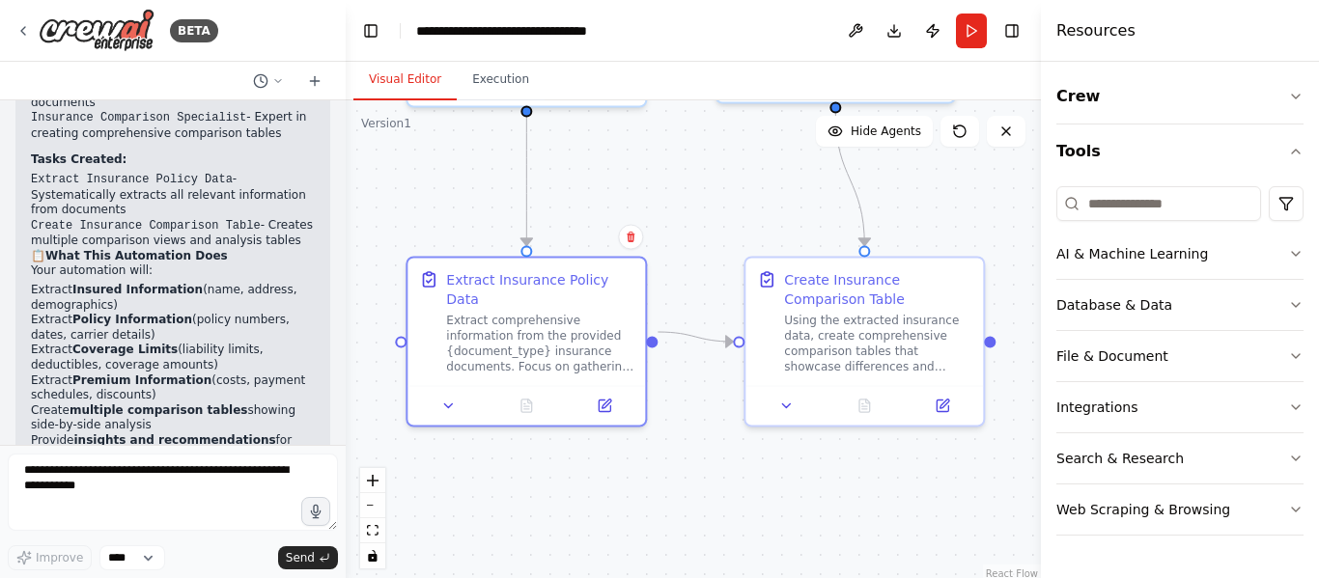
drag, startPoint x: 432, startPoint y: 160, endPoint x: 345, endPoint y: 162, distance: 86.9
click at [345, 162] on div "BETA Insurance Policy and Quote comparator. Agents should extract vital informa…" at bounding box center [659, 289] width 1319 height 578
click at [837, 297] on div "Create Insurance Comparison Table" at bounding box center [876, 286] width 187 height 39
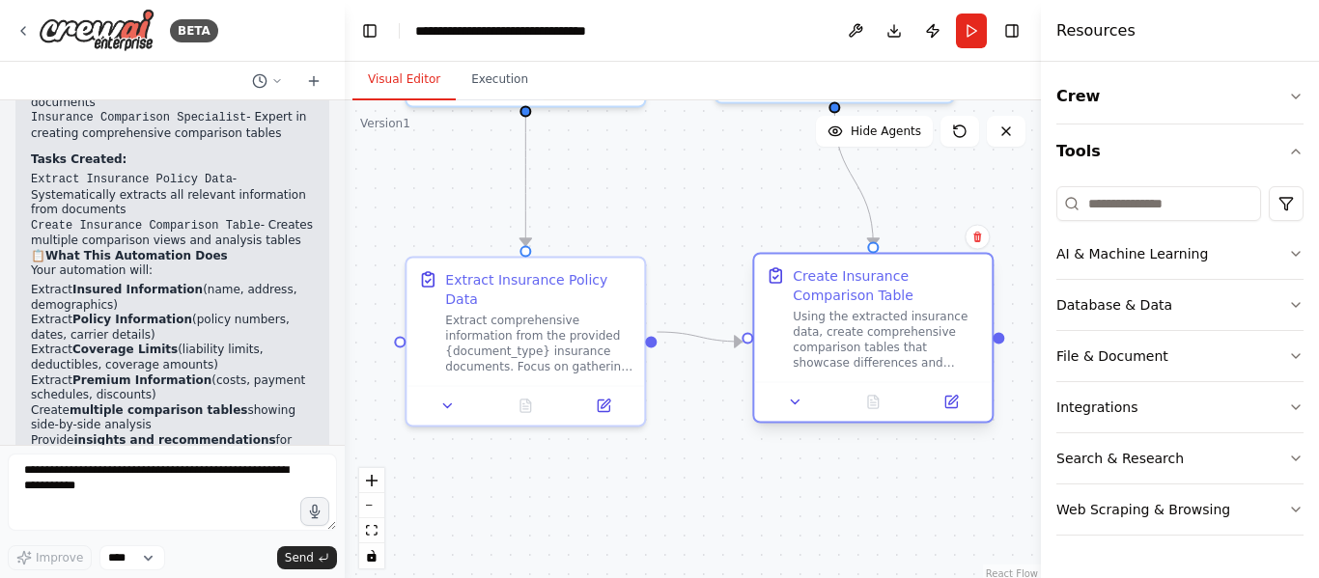
click at [863, 296] on div "Create Insurance Comparison Table" at bounding box center [886, 286] width 187 height 39
click at [953, 408] on icon at bounding box center [951, 403] width 12 height 12
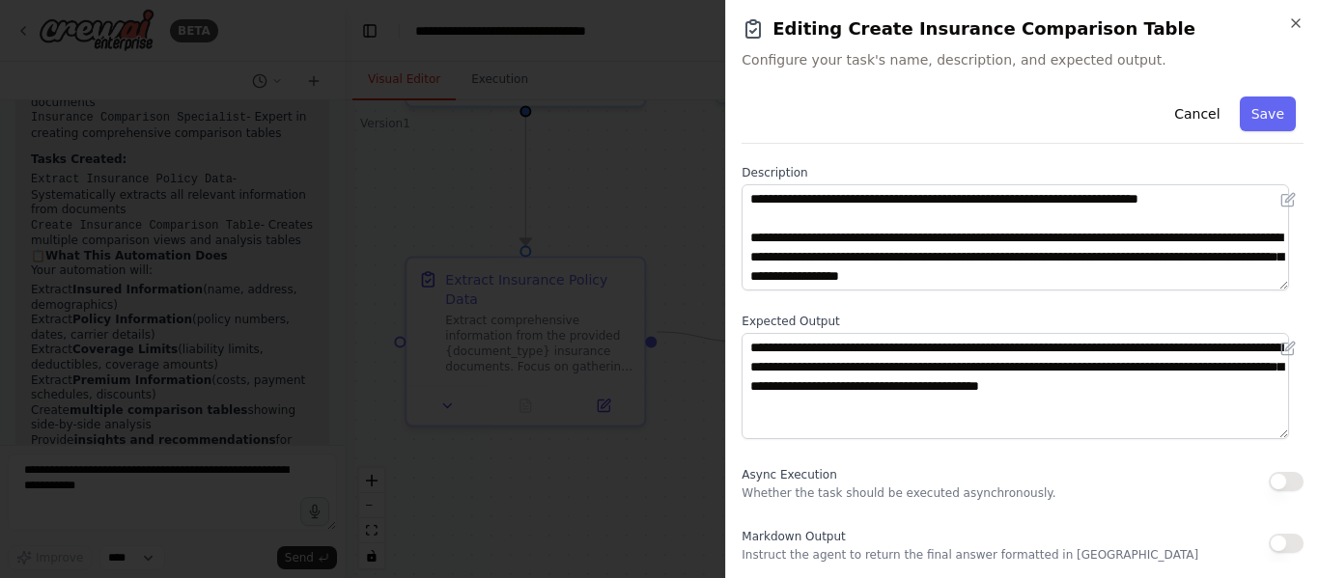
scroll to position [0, 0]
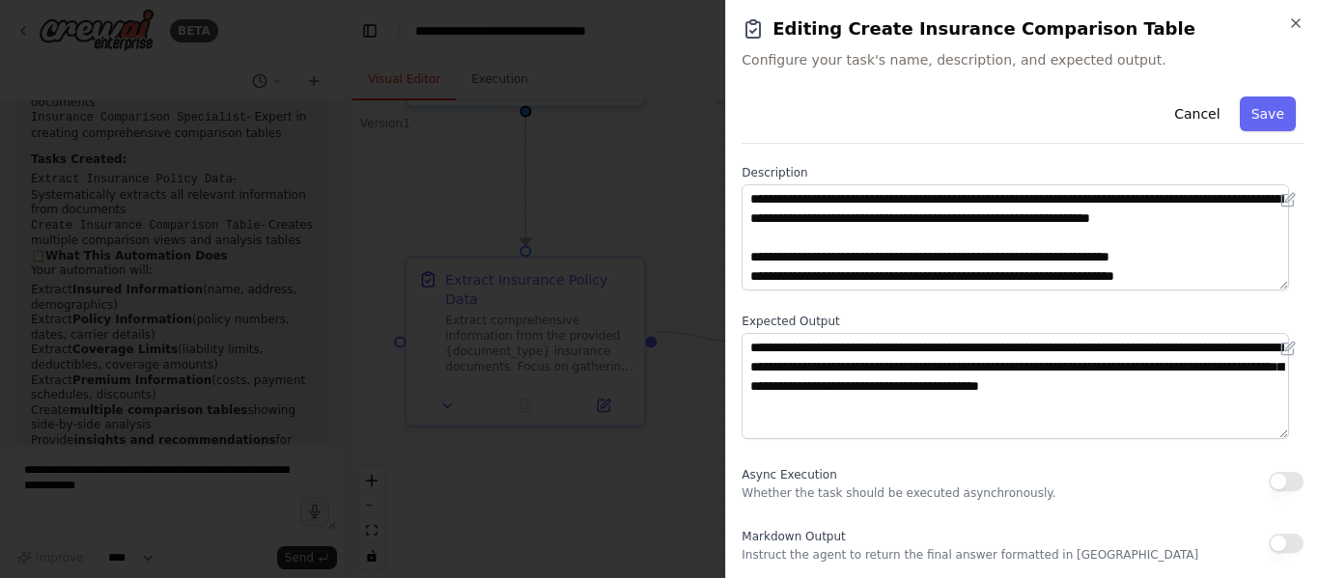
click at [587, 168] on div at bounding box center [659, 289] width 1319 height 578
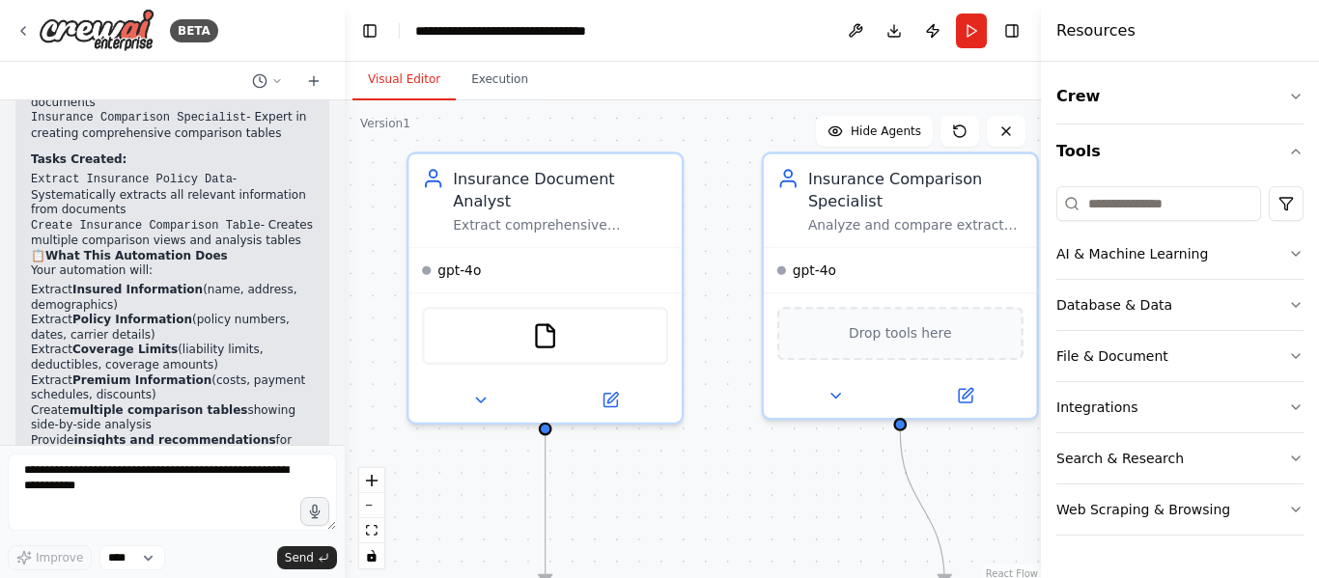
drag, startPoint x: 576, startPoint y: 140, endPoint x: 627, endPoint y: 508, distance: 371.5
click at [627, 508] on div ".deletable-edge-delete-btn { width: 20px; height: 20px; border: 0px solid #ffff…" at bounding box center [693, 341] width 696 height 483
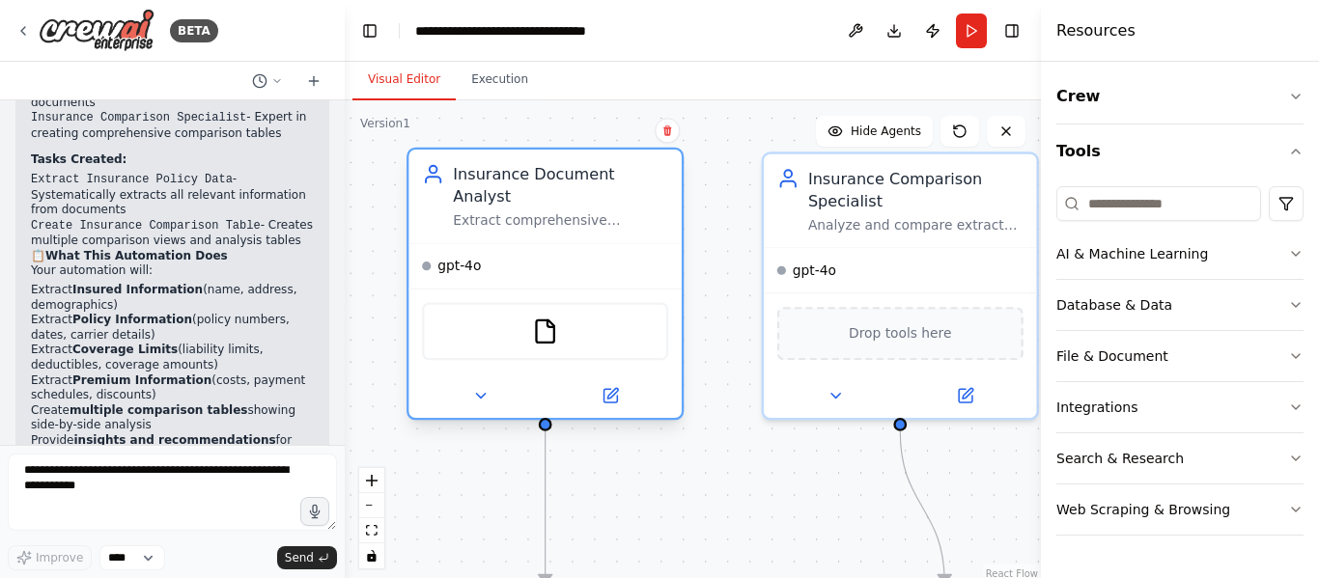
click at [449, 251] on div "gpt-4o" at bounding box center [544, 266] width 273 height 44
click at [464, 257] on span "gpt-4o" at bounding box center [458, 265] width 43 height 17
click at [616, 388] on icon at bounding box center [612, 393] width 11 height 11
click at [619, 387] on icon at bounding box center [610, 395] width 17 height 17
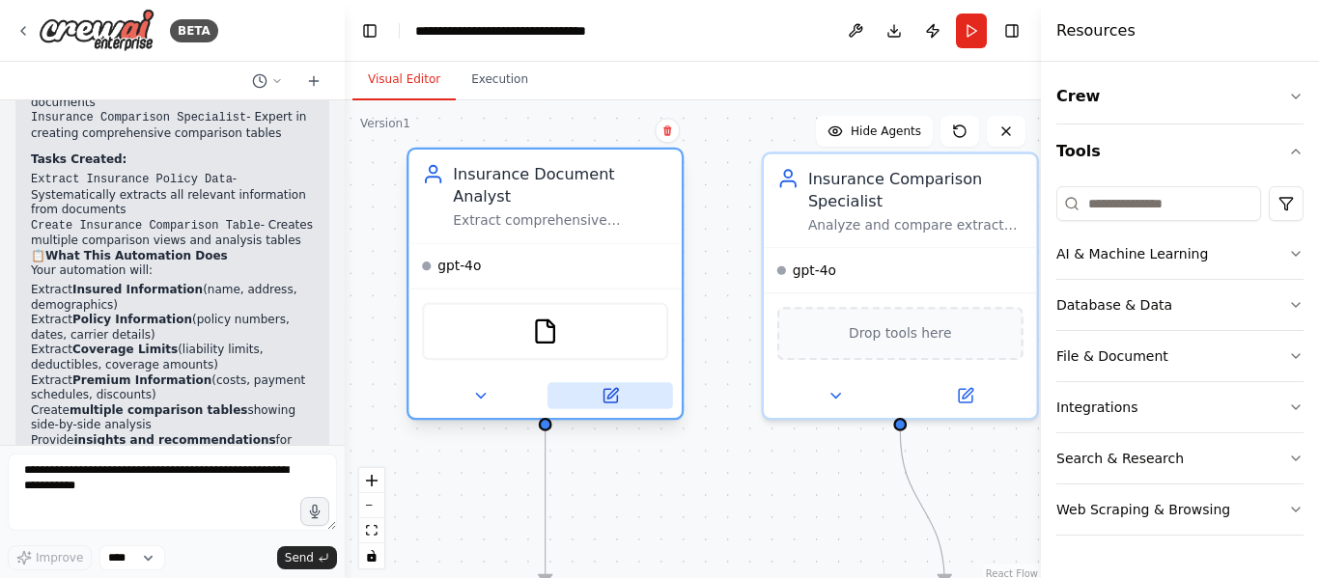
click at [617, 387] on icon at bounding box center [610, 395] width 17 height 17
click at [605, 389] on icon at bounding box center [611, 396] width 14 height 14
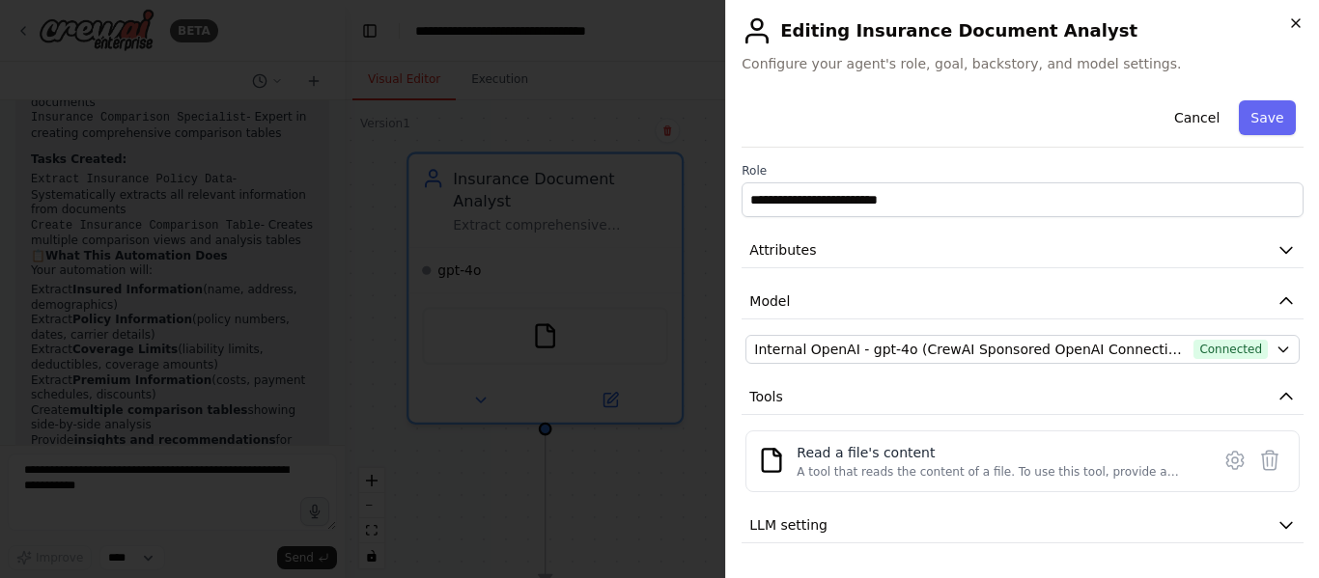
click at [1302, 19] on icon "button" at bounding box center [1295, 22] width 15 height 15
